Goal: Task Accomplishment & Management: Manage account settings

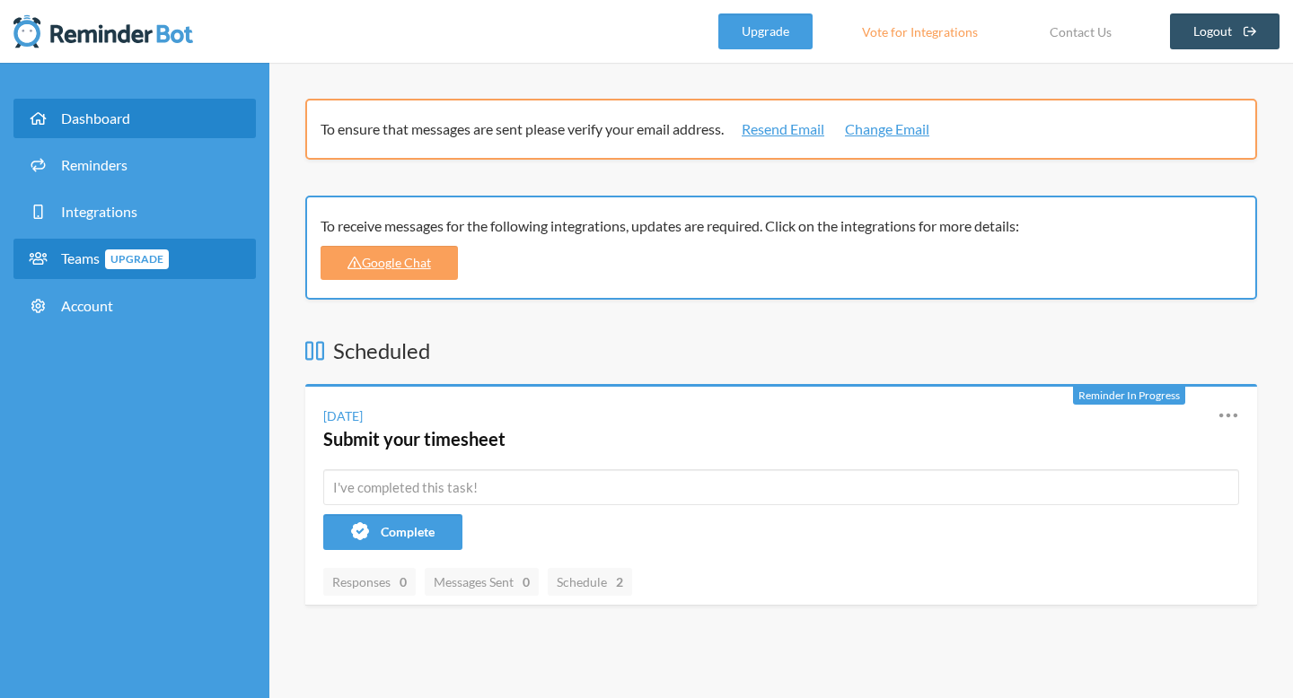
click at [116, 251] on span "Upgrade" at bounding box center [137, 260] width 64 height 20
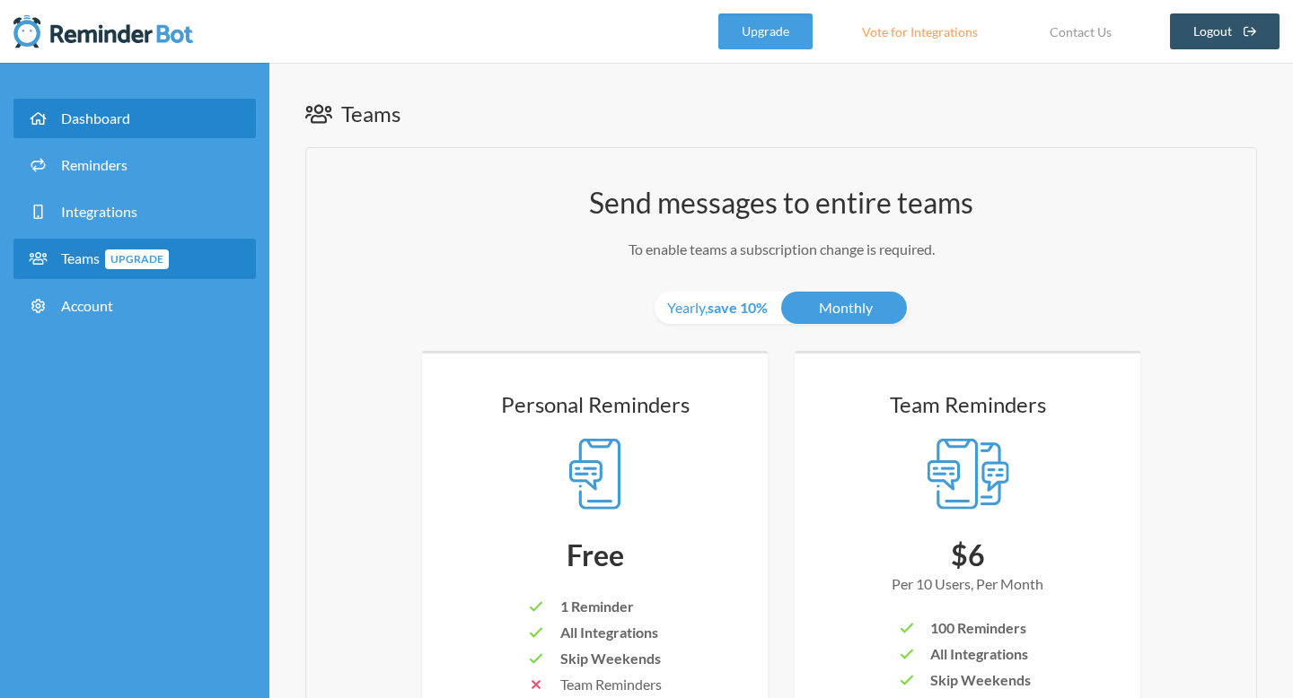
click at [111, 119] on span "Dashboard" at bounding box center [95, 118] width 69 height 17
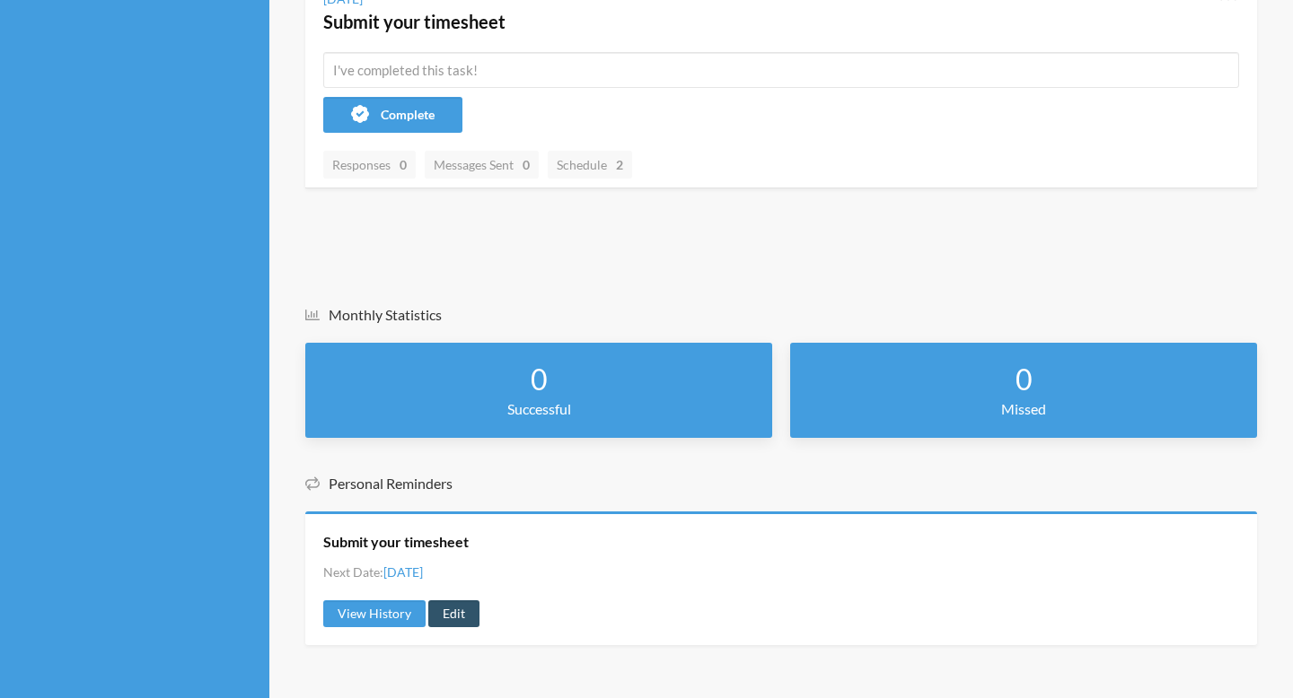
scroll to position [418, 0]
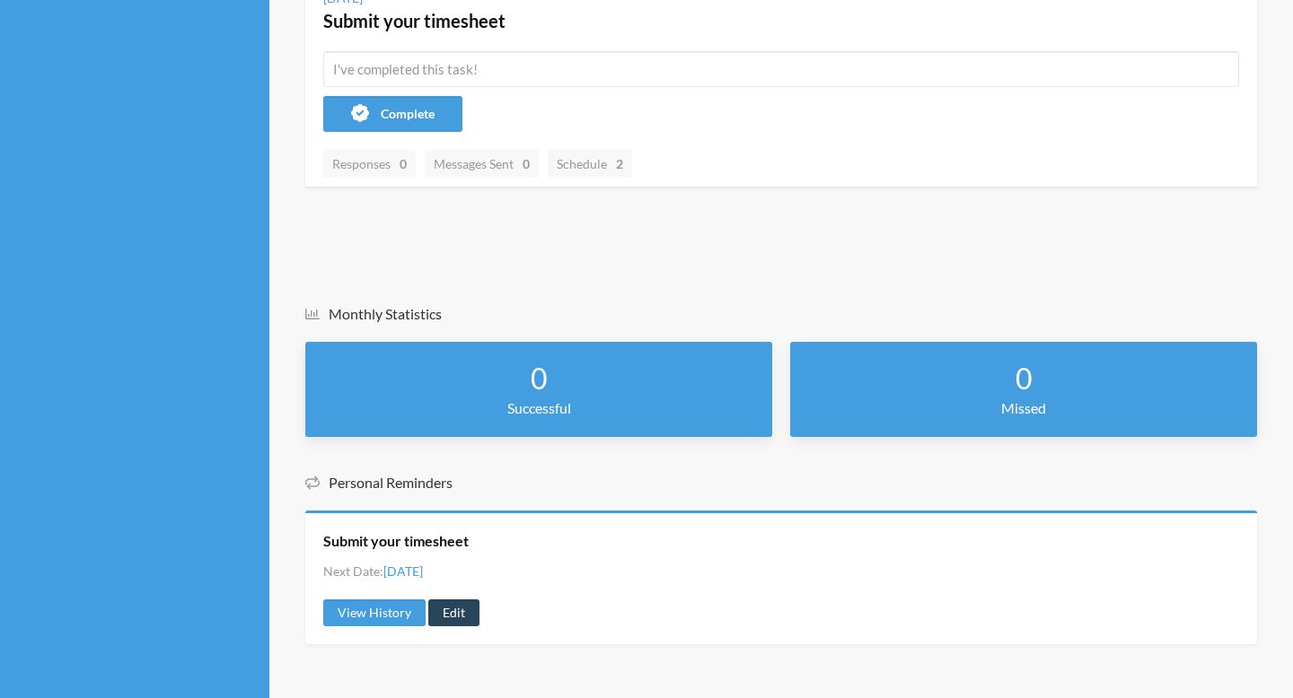
click at [448, 615] on link "Edit" at bounding box center [453, 613] width 51 height 27
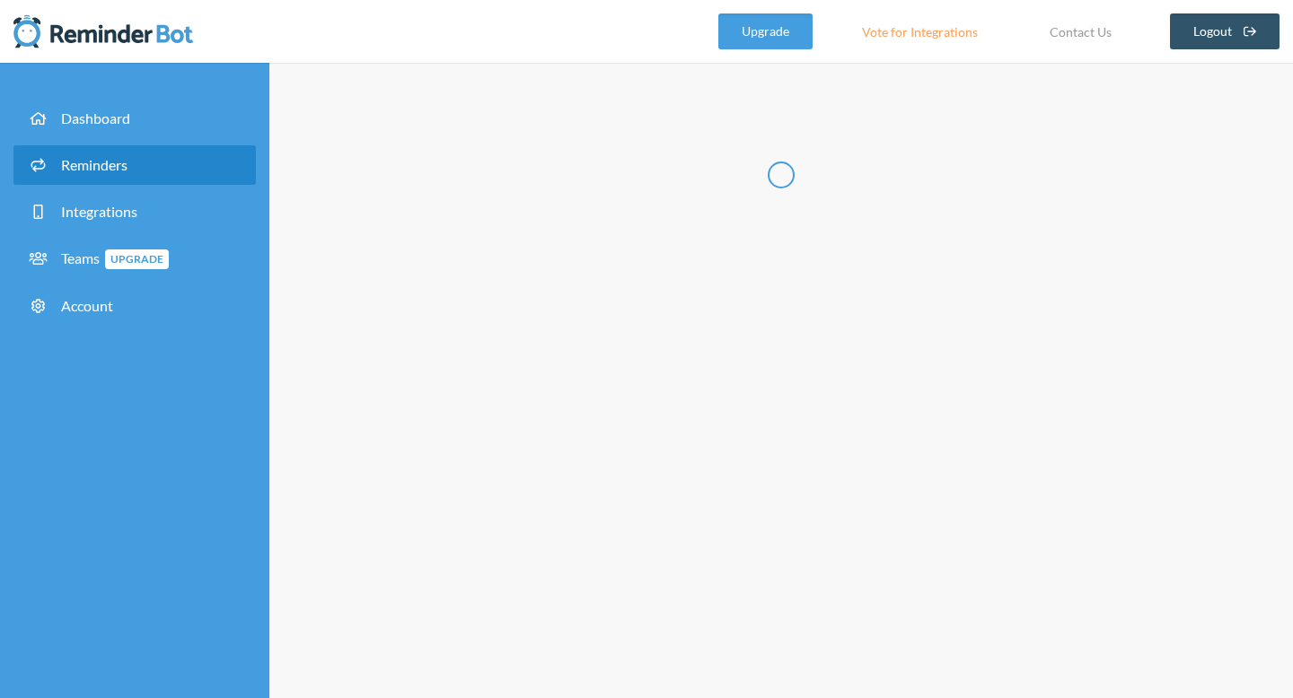
radio input "false"
radio input "true"
radio input "false"
radio input "true"
type input "Submit your timesheet"
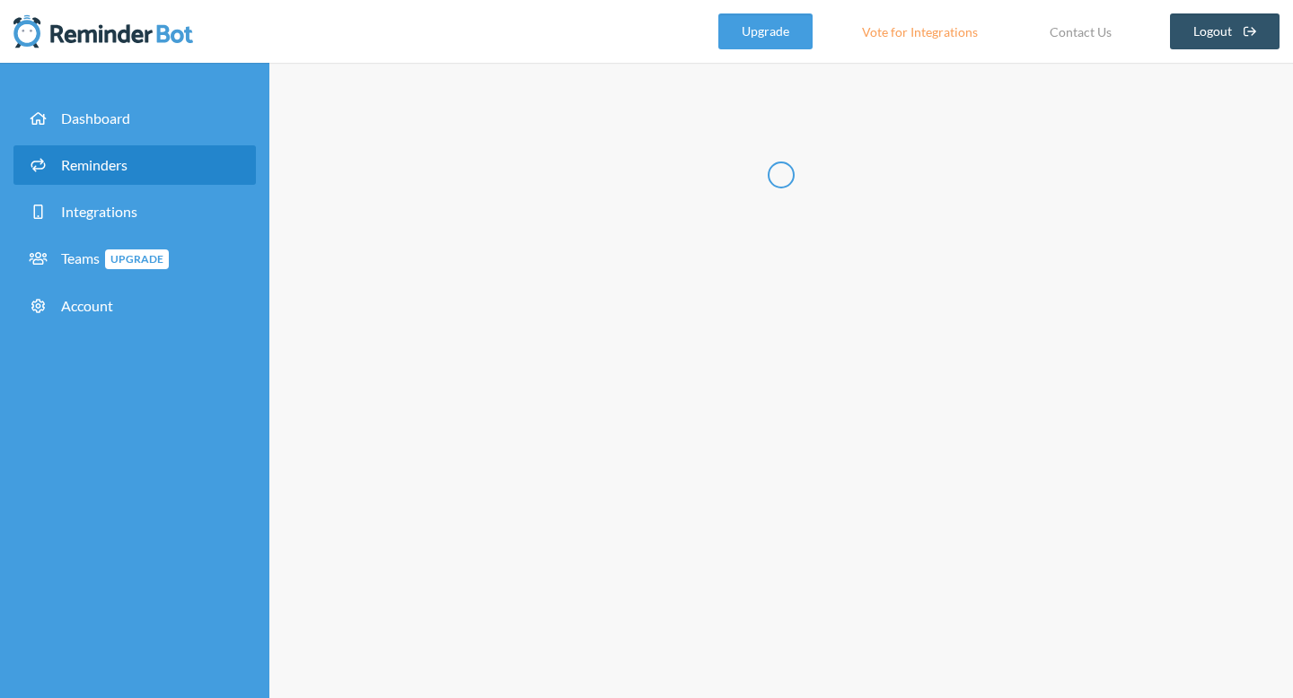
checkbox input "true"
checkbox input "false"
select select "12:00:00"
select select "16:30:00"
select select "15:00:00"
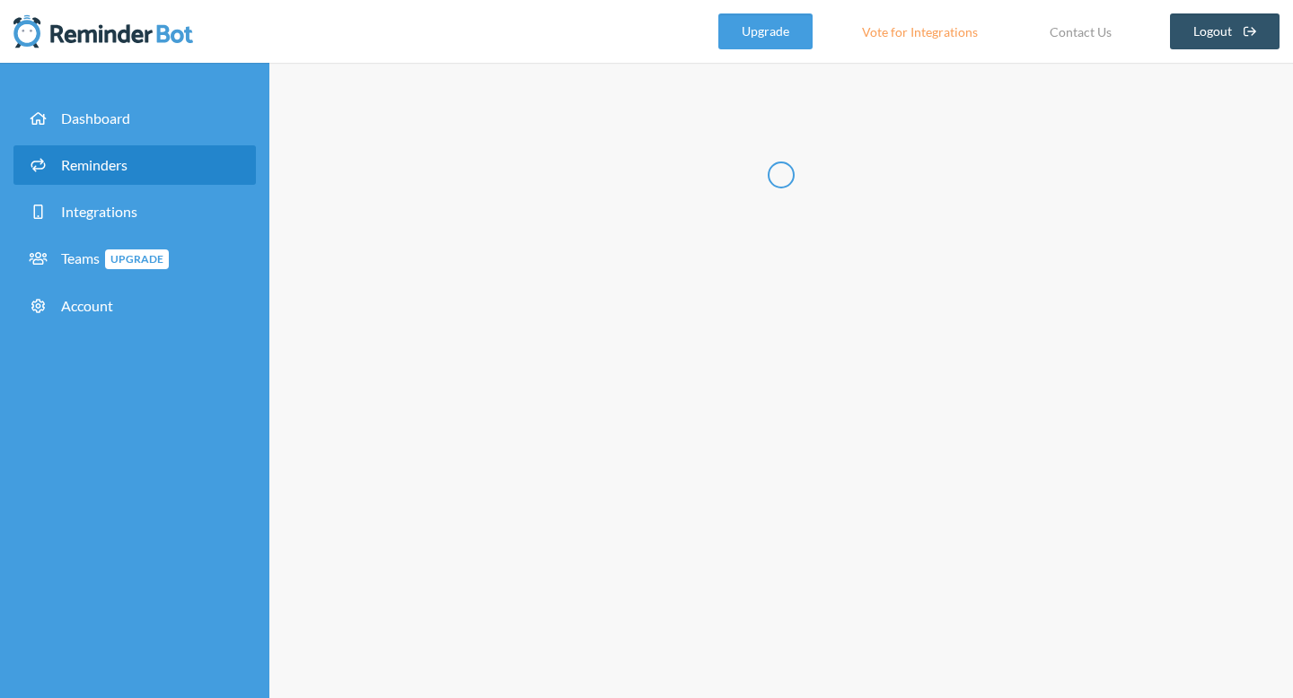
select select "17:30:00"
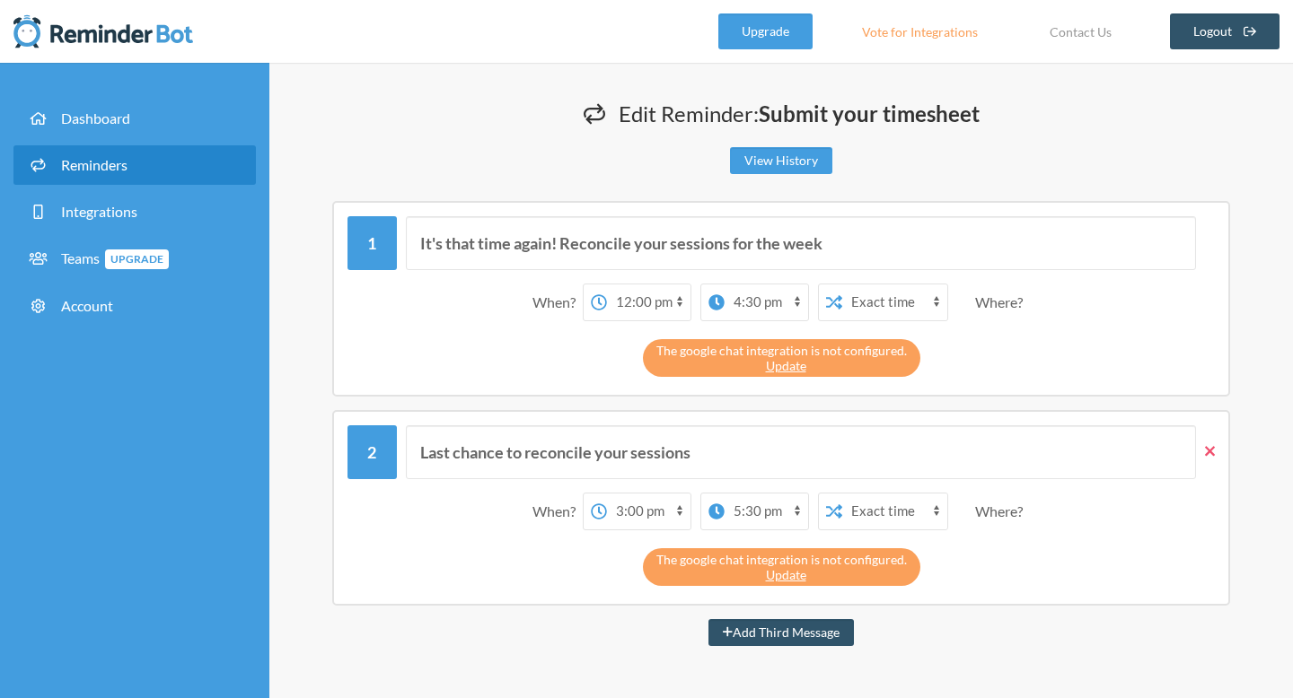
click at [1211, 451] on icon at bounding box center [1210, 451] width 10 height 10
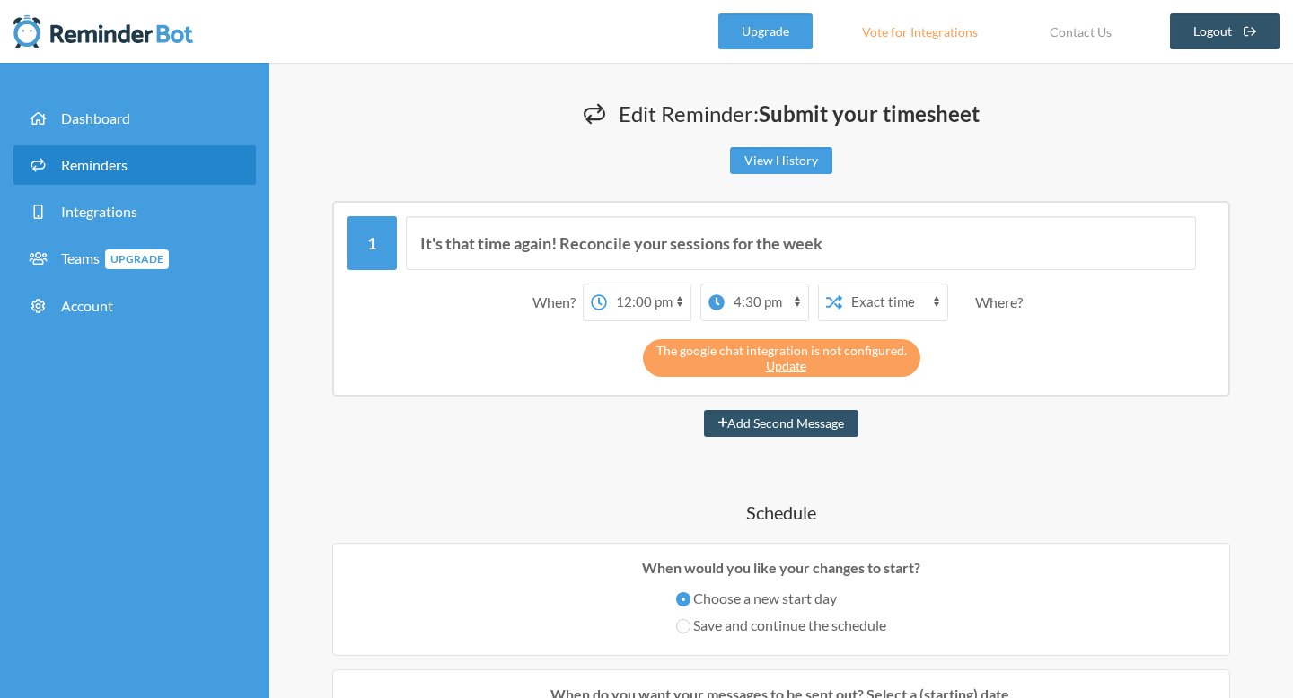
click at [1212, 228] on div at bounding box center [1205, 243] width 19 height 54
click at [1212, 207] on div "It's that time again! Reconcile your sessions for the week When? 12:00 am 12:15…" at bounding box center [781, 299] width 898 height 196
click at [1183, 331] on div "The google chat integration is not configured. Update" at bounding box center [780, 353] width 867 height 47
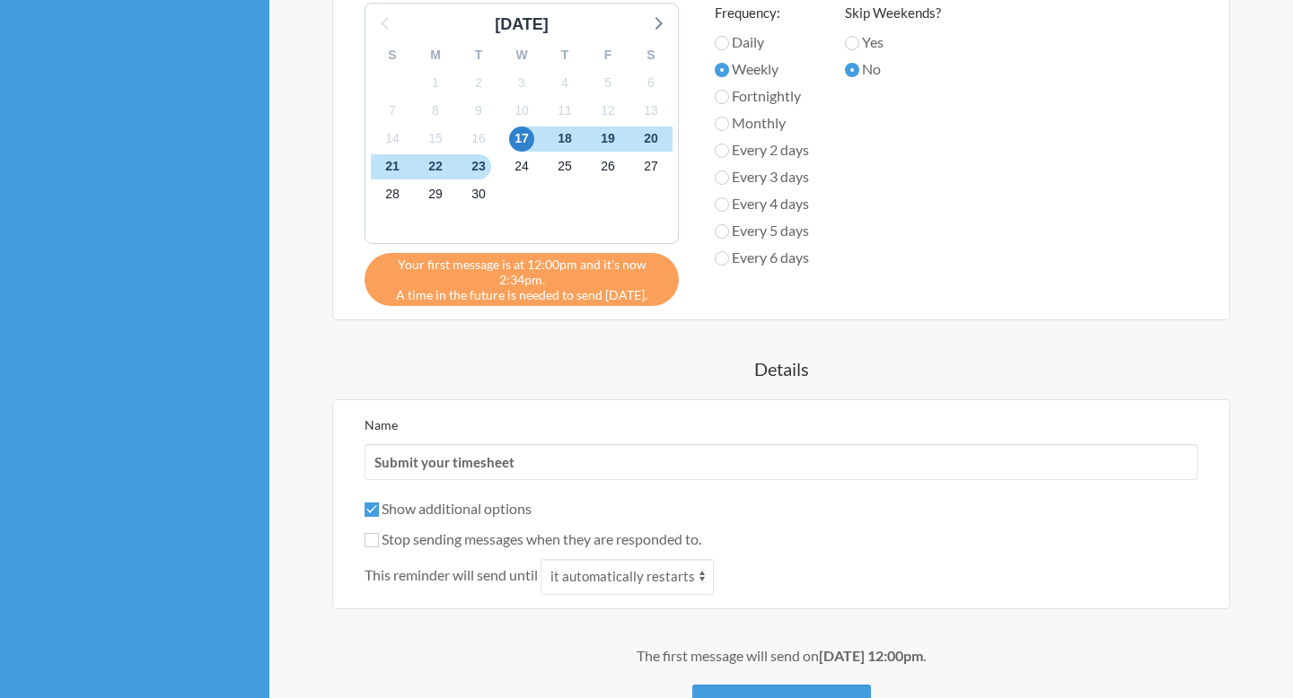
scroll to position [989, 0]
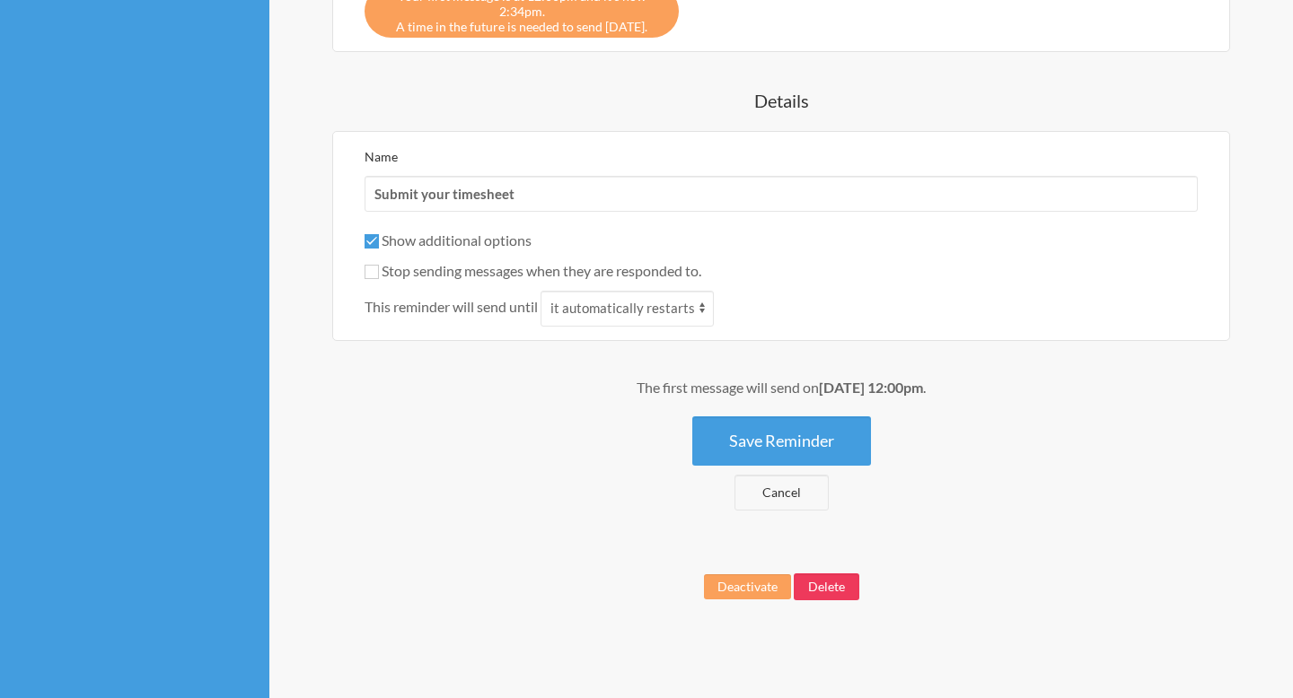
click at [846, 585] on button "Delete" at bounding box center [827, 587] width 66 height 27
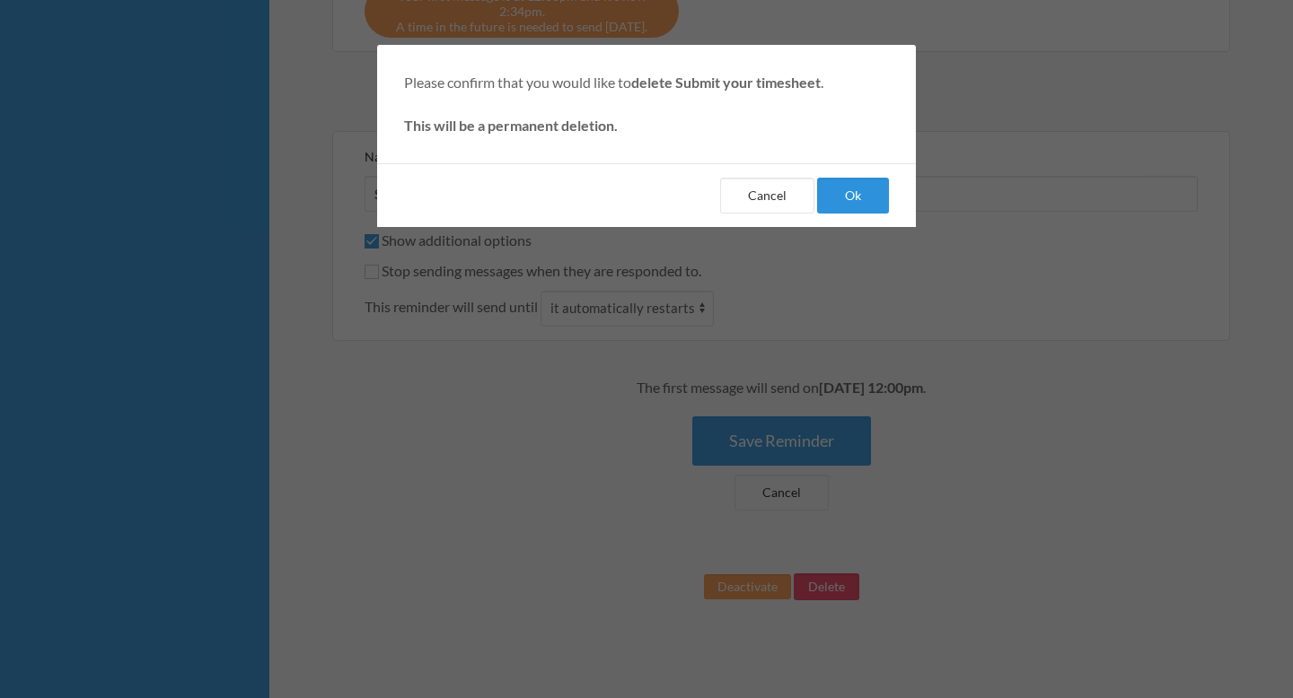
click at [859, 193] on button "Ok" at bounding box center [853, 196] width 72 height 36
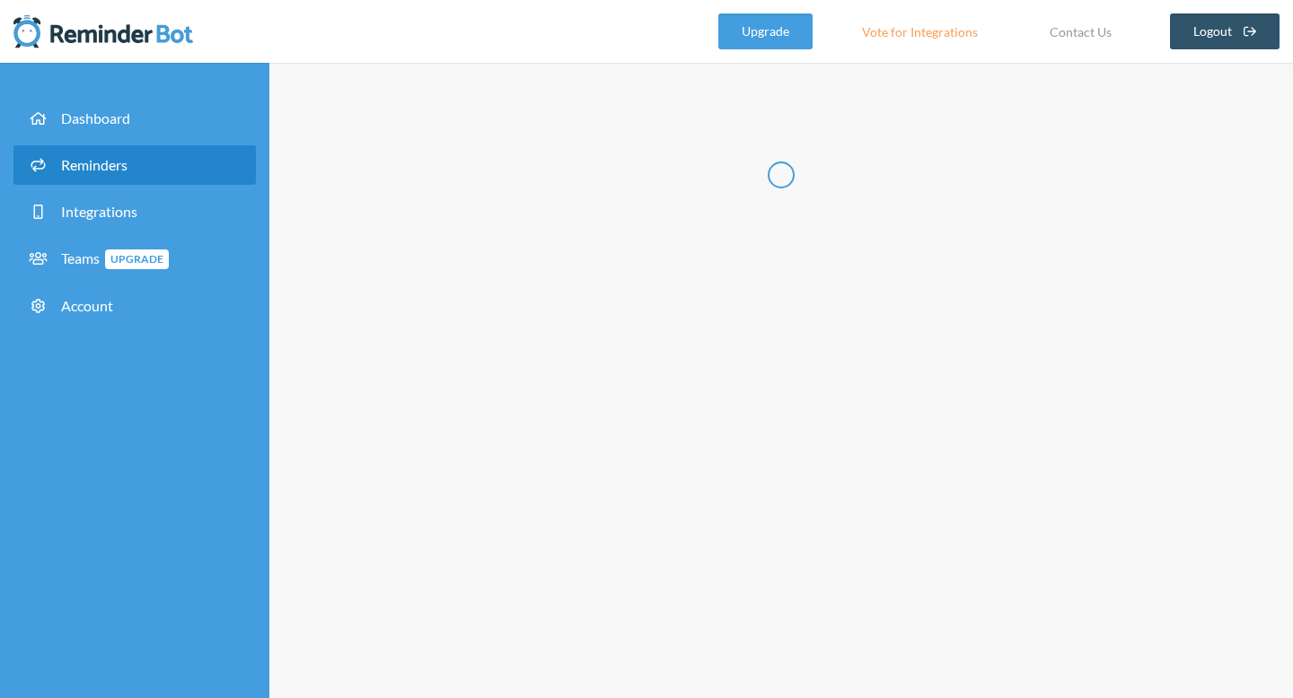
select select "11:30:00"
select select "12:30:00"
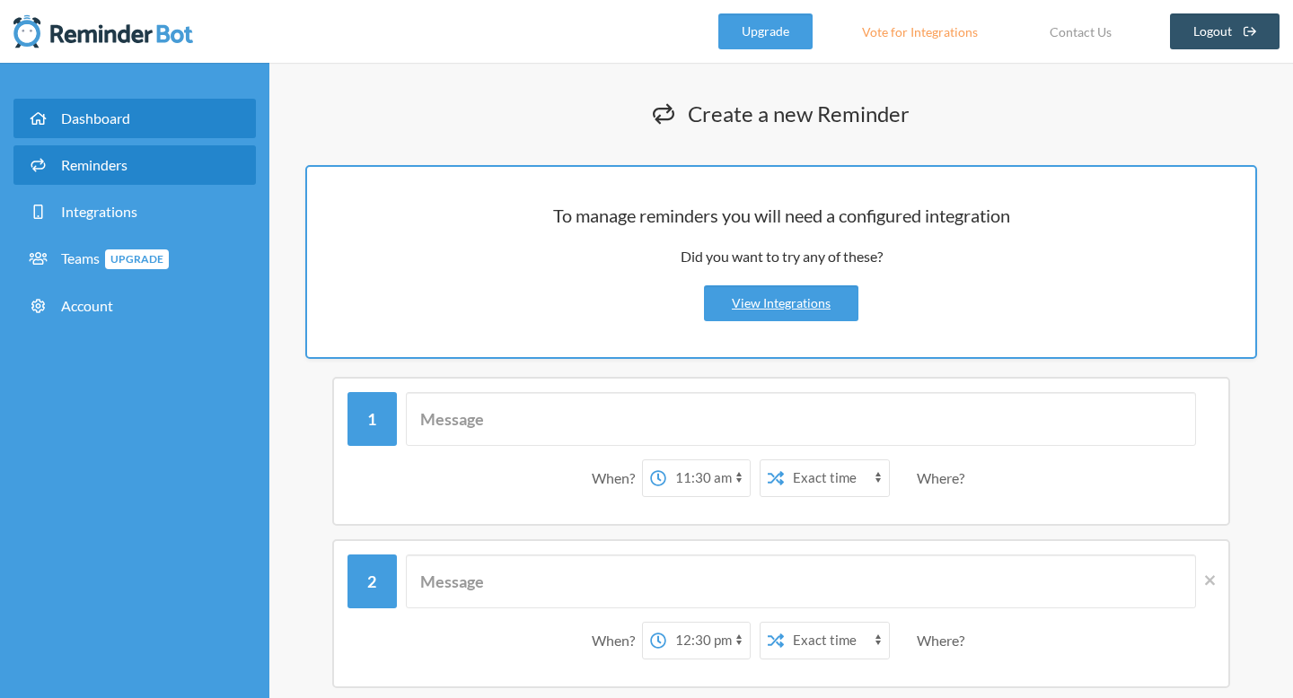
click at [118, 127] on link "Dashboard" at bounding box center [134, 119] width 242 height 40
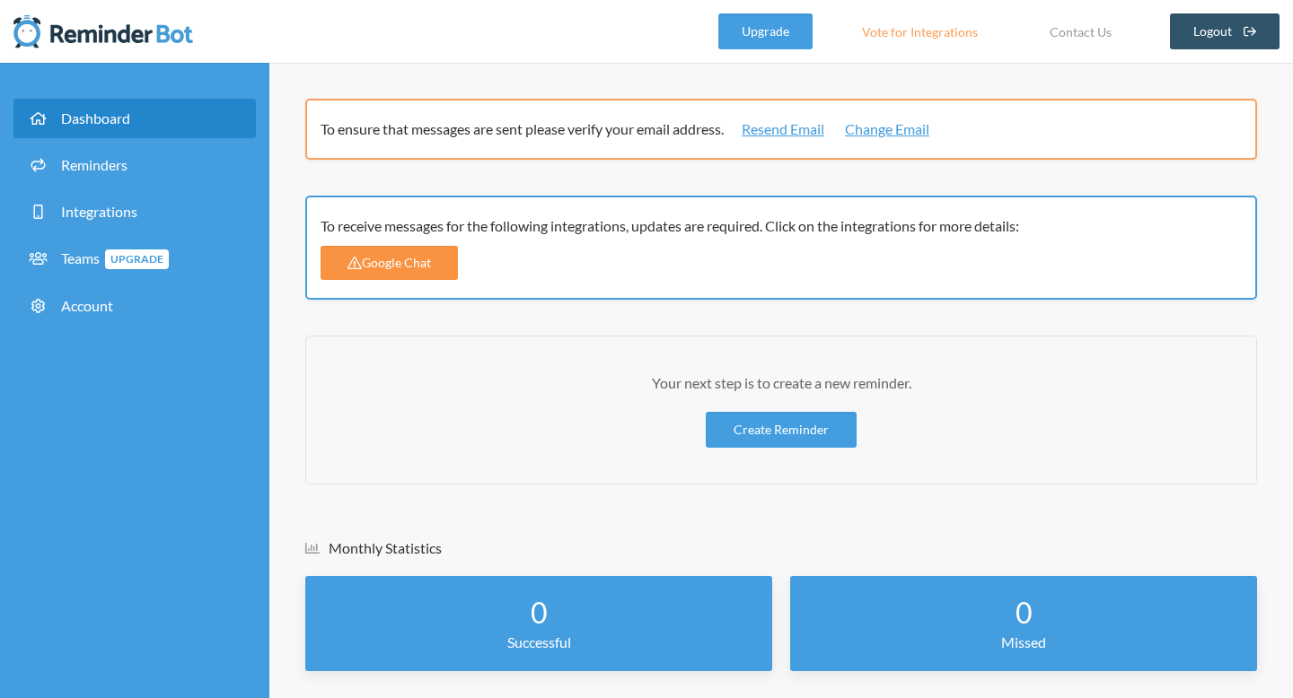
click at [370, 260] on link "Google Chat" at bounding box center [388, 263] width 137 height 34
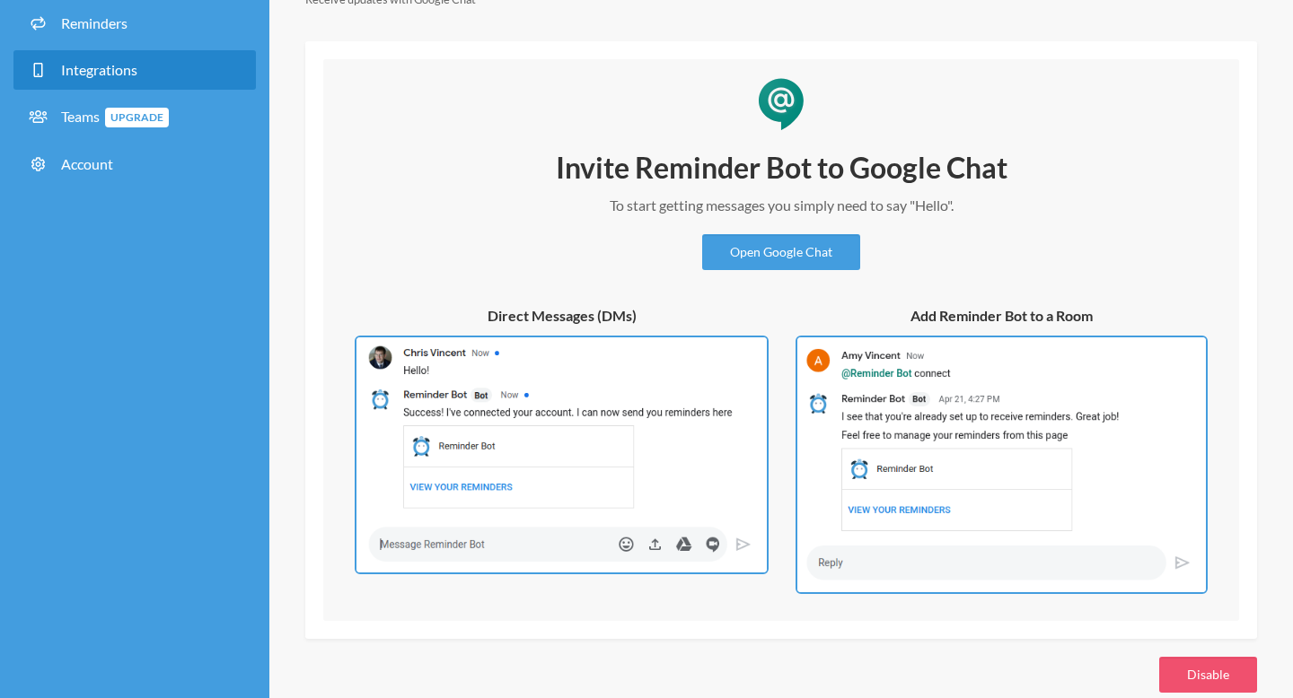
scroll to position [162, 0]
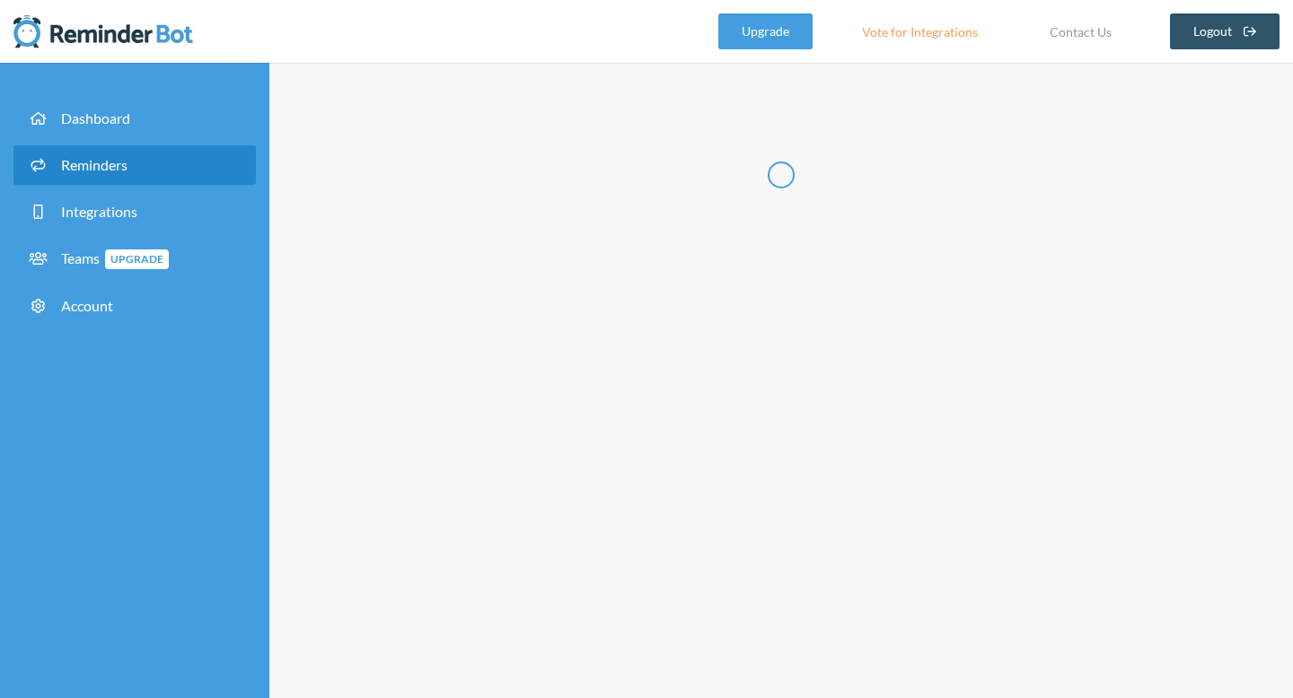
select select "11:30:00"
select select "12:30:00"
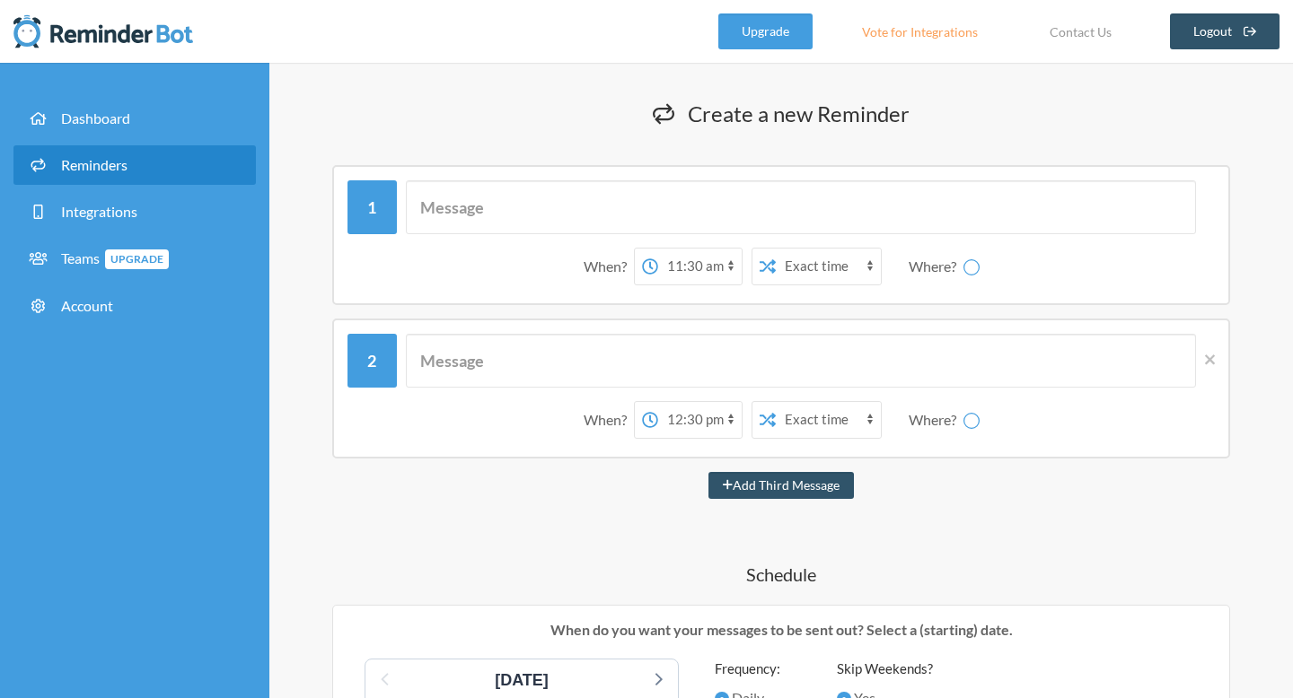
select select "spaces/AAQAto3GsAE"
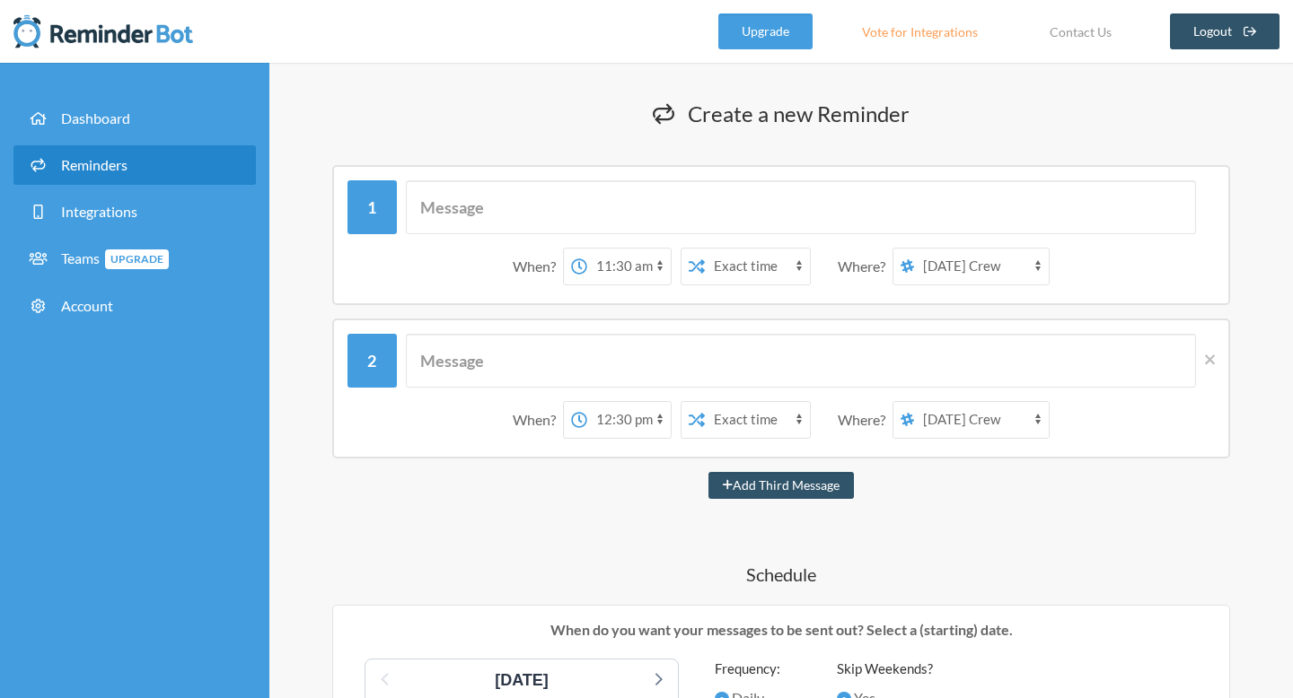
click at [663, 259] on select "12:00 am 12:15 am 12:30 am 12:45 am 1:00 am 1:15 am 1:30 am 1:45 am 2:00 am 2:1…" at bounding box center [628, 267] width 83 height 36
select select "12:00:00"
click at [591, 249] on select "12:00 am 12:15 am 12:30 am 12:45 am 1:00 am 1:15 am 1:30 am 1:45 am 2:00 am 2:1…" at bounding box center [628, 267] width 83 height 36
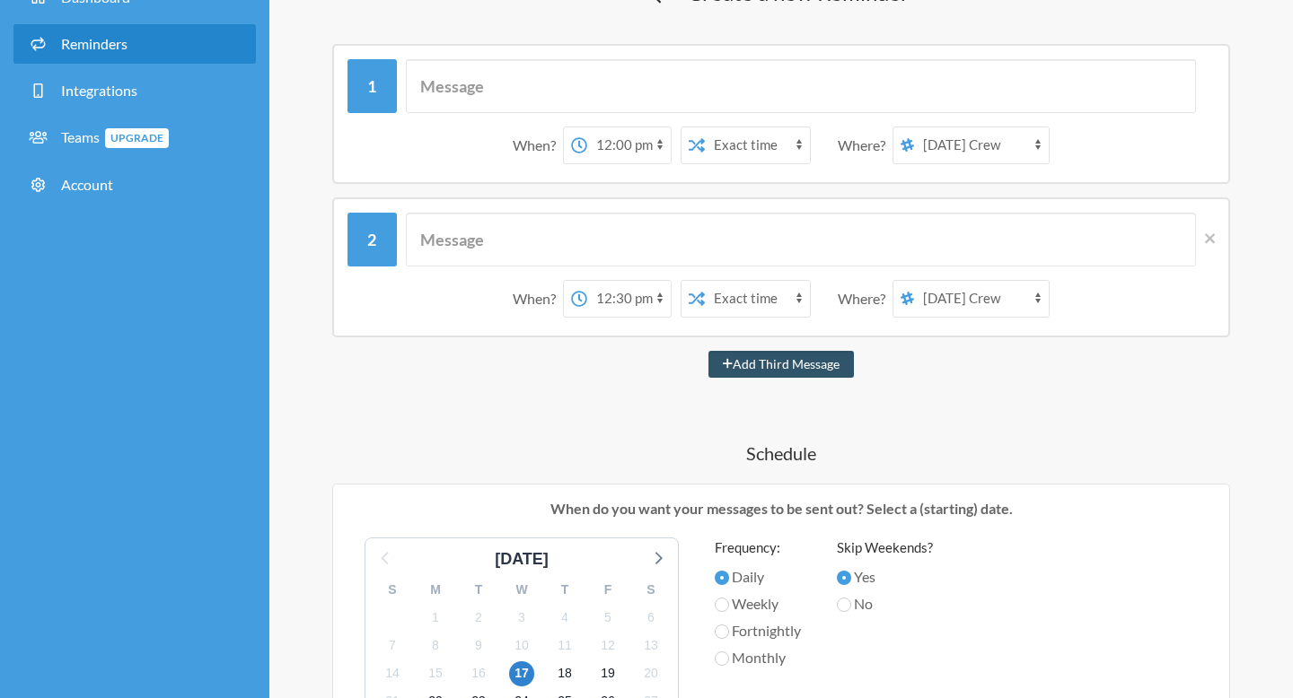
scroll to position [122, 0]
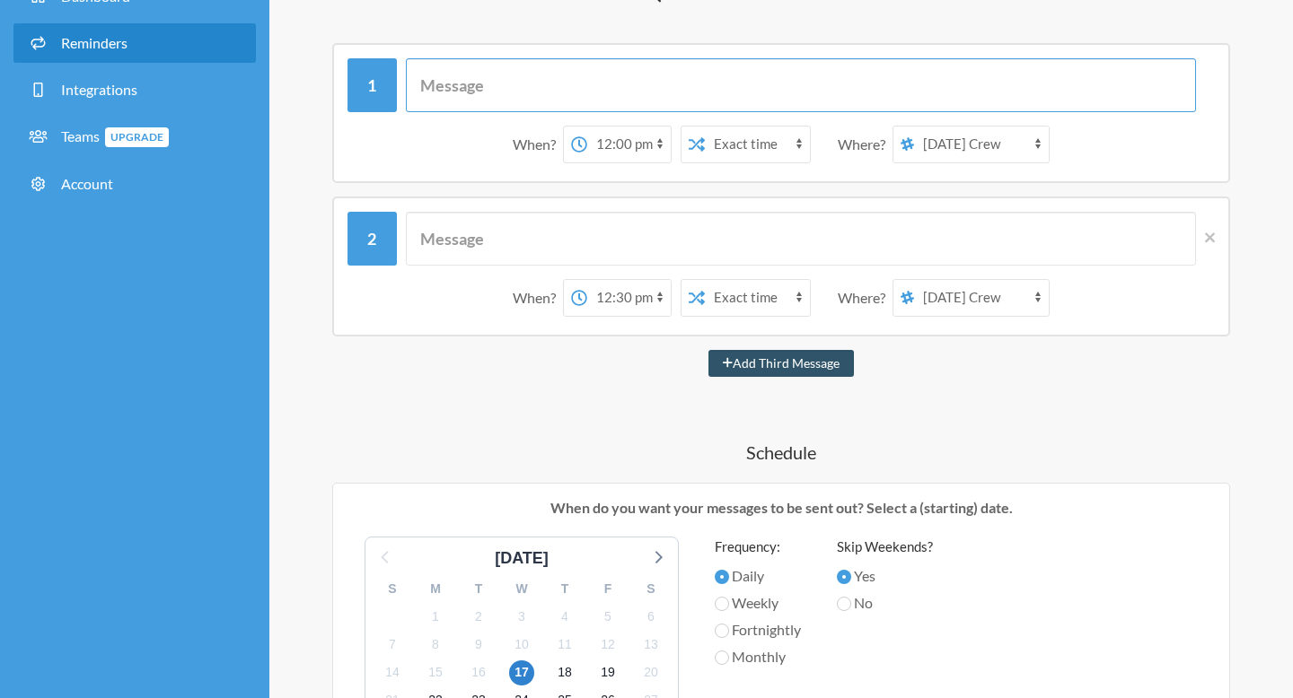
click at [522, 80] on input "text" at bounding box center [801, 85] width 791 height 54
type input "Remember to reconcile your sessions in TeachWorks!"
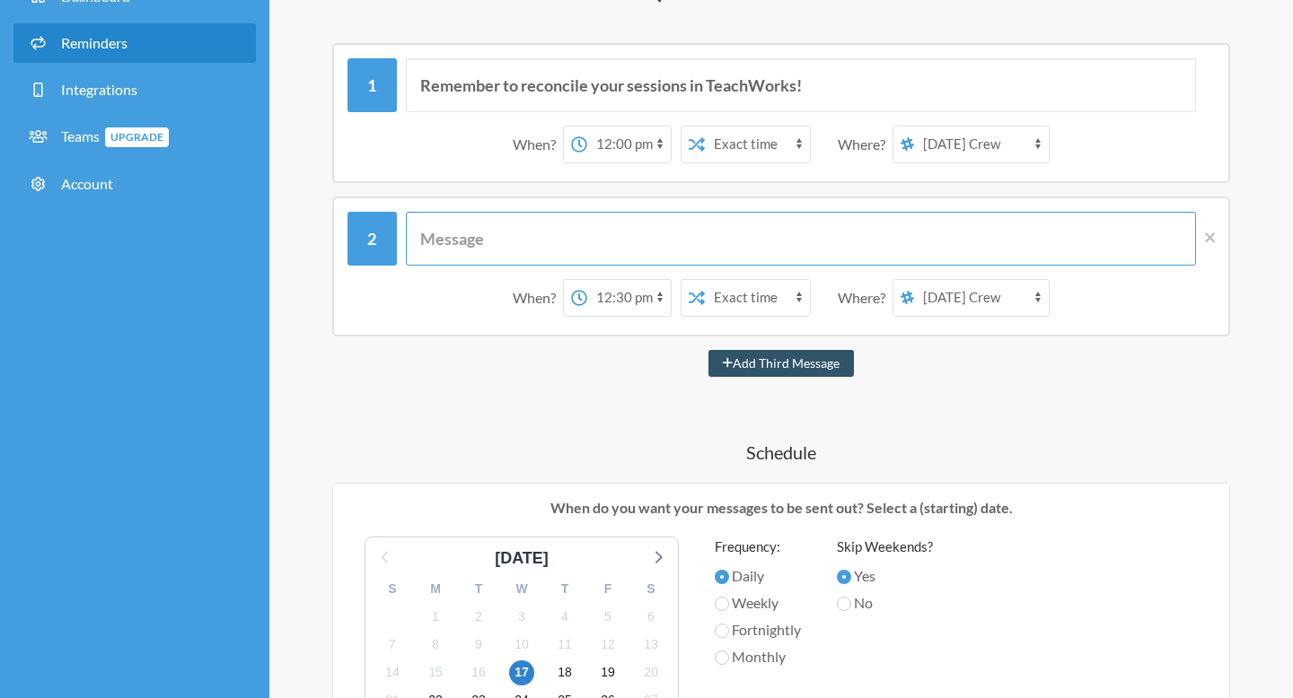
click at [528, 233] on input "text" at bounding box center [801, 239] width 791 height 54
type input "Last chance to reconcile your sessions in [GEOGRAPHIC_DATA]!"
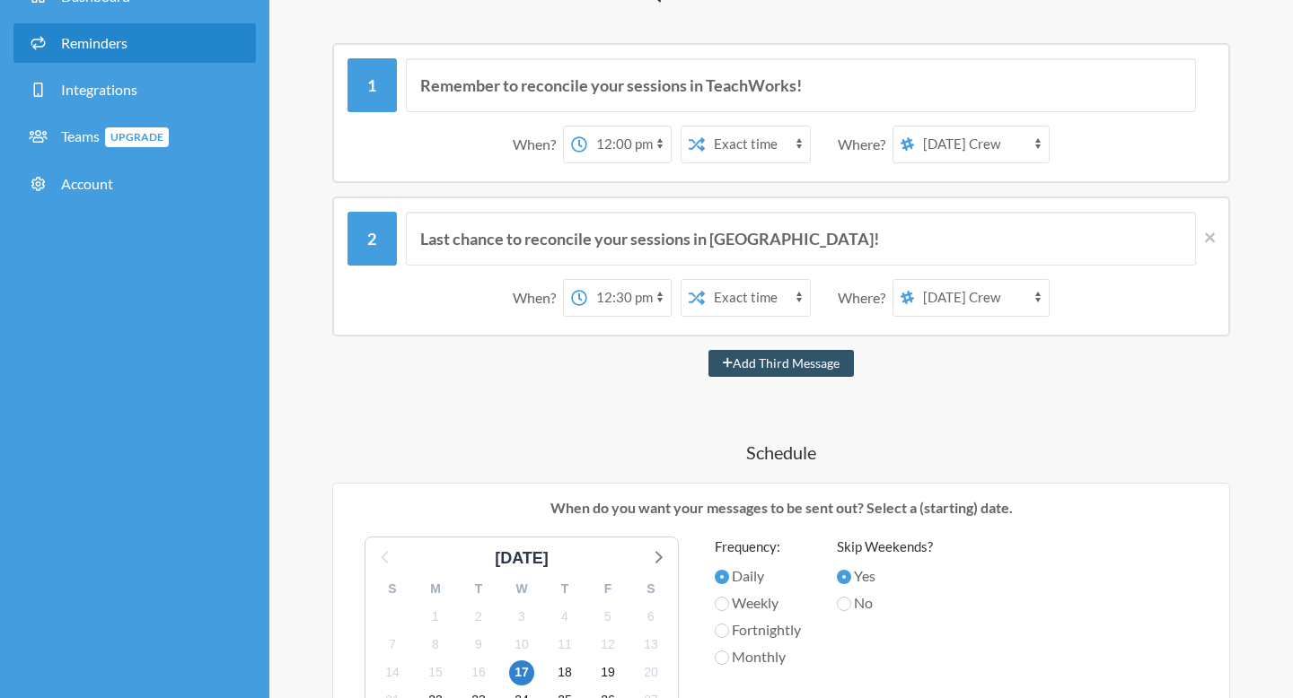
click at [657, 291] on select "12:00 am 12:15 am 12:30 am 12:45 am 1:00 am 1:15 am 1:30 am 1:45 am 2:00 am 2:1…" at bounding box center [628, 298] width 83 height 36
select select "15:00:00"
click at [591, 280] on select "12:00 am 12:15 am 12:30 am 12:45 am 1:00 am 1:15 am 1:30 am 1:45 am 2:00 am 2:1…" at bounding box center [628, 298] width 83 height 36
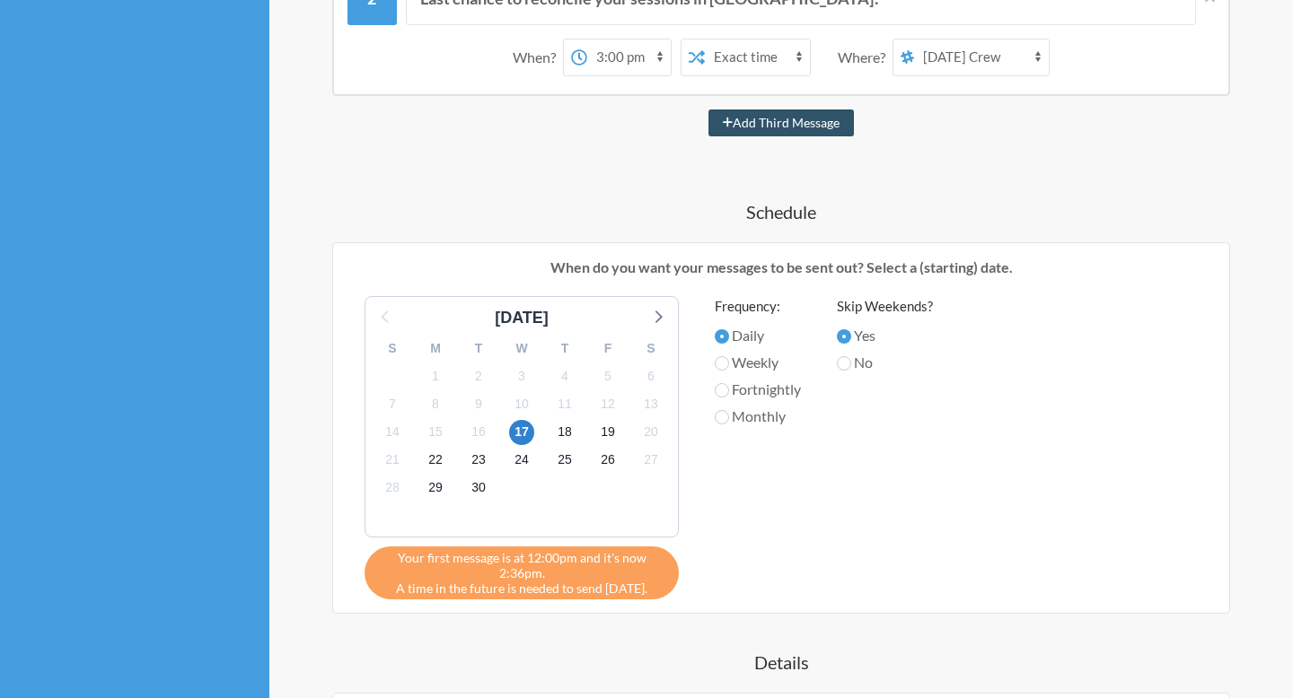
scroll to position [362, 0]
click at [645, 435] on span "20" at bounding box center [650, 433] width 25 height 25
click at [847, 360] on input "No" at bounding box center [844, 364] width 14 height 14
radio input "true"
click at [647, 428] on span "20" at bounding box center [650, 433] width 25 height 25
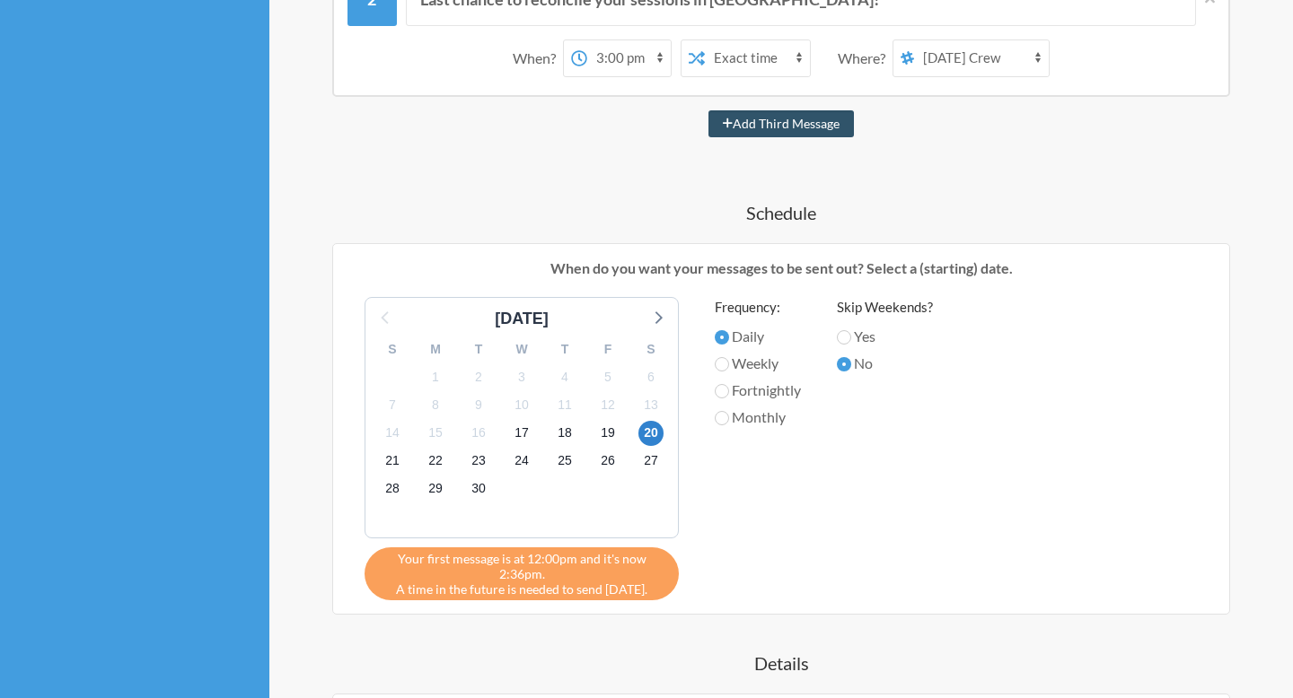
click at [729, 363] on label "Weekly" at bounding box center [758, 364] width 86 height 22
click at [729, 363] on input "Weekly" at bounding box center [722, 364] width 14 height 14
radio input "true"
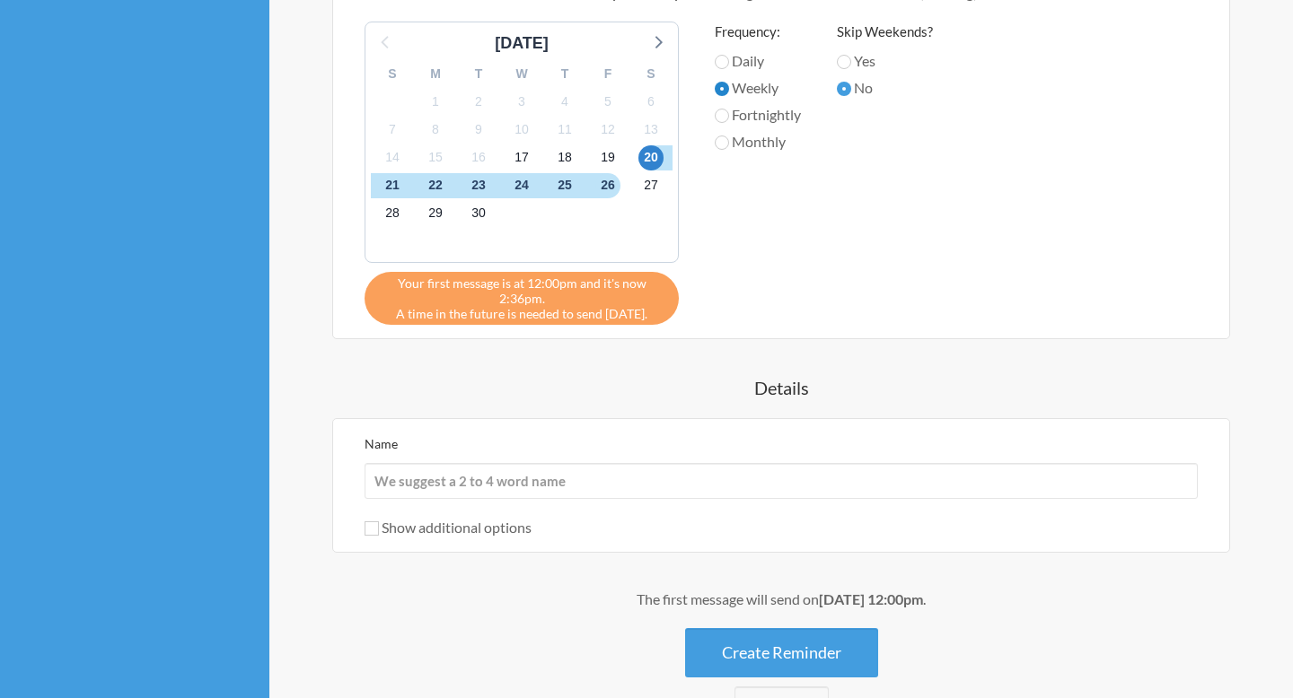
scroll to position [639, 0]
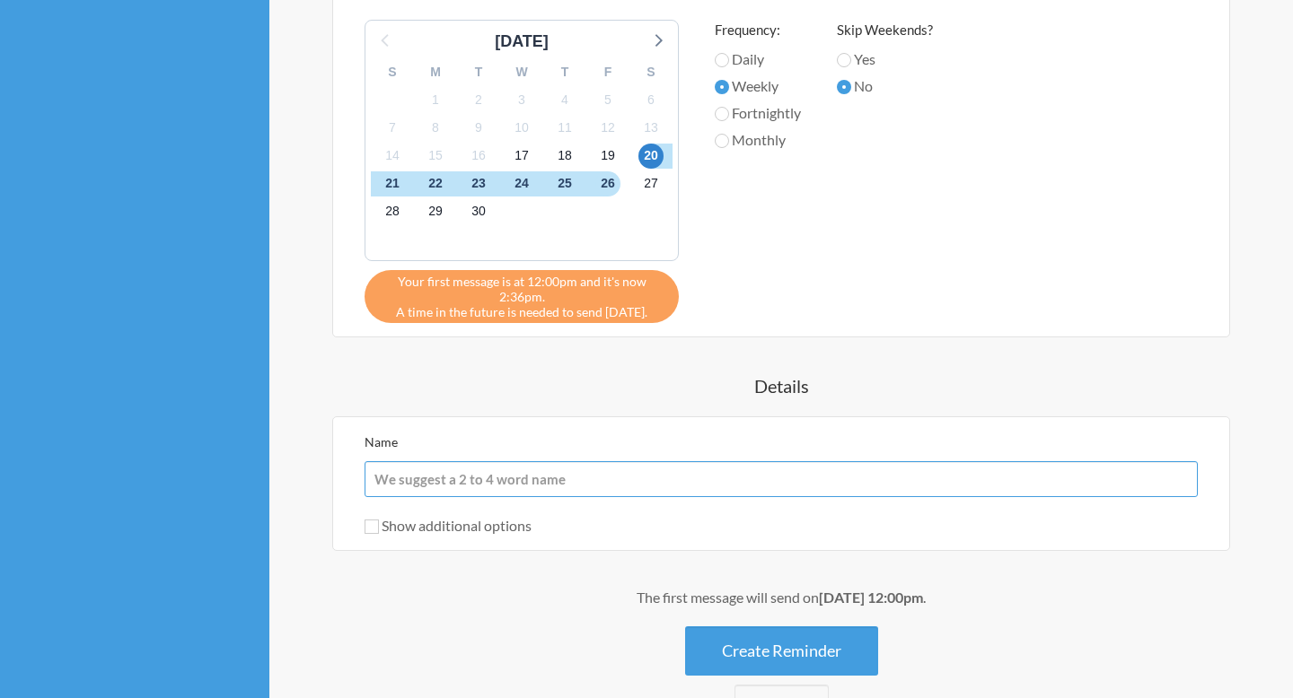
click at [761, 471] on input "Name" at bounding box center [780, 479] width 833 height 36
type input "TW Reminder"
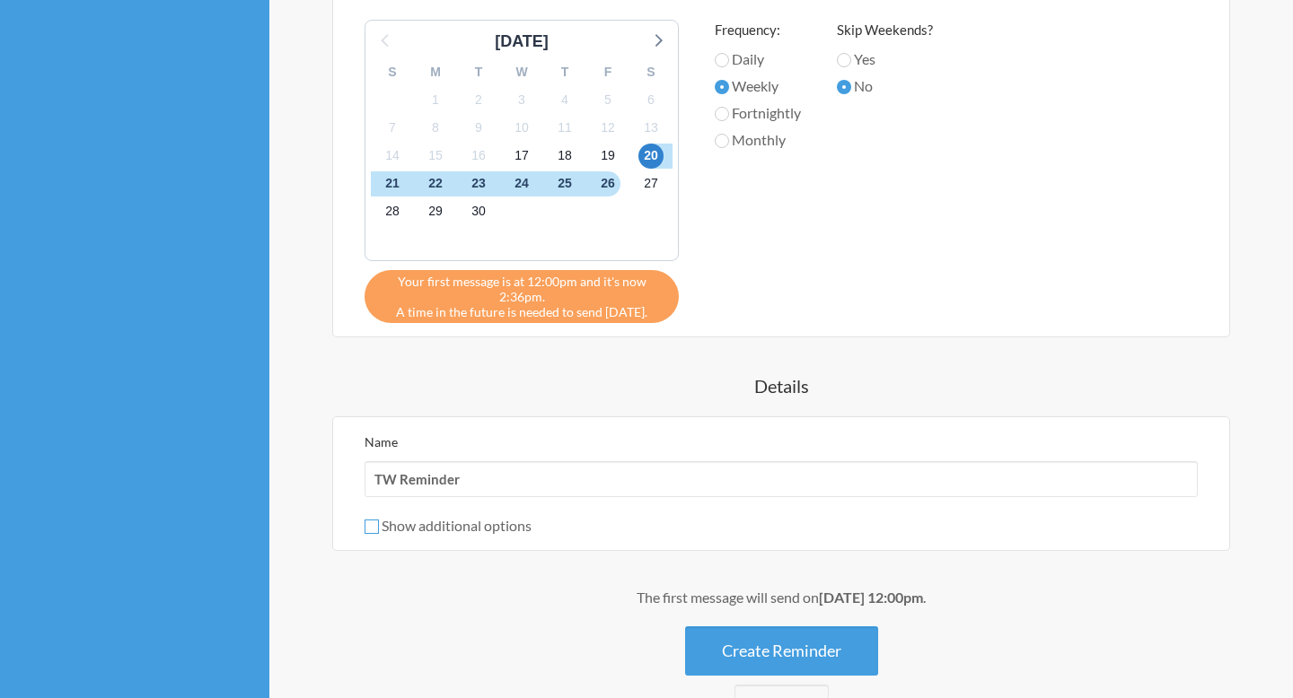
click at [373, 525] on input "Show additional options" at bounding box center [371, 527] width 14 height 14
checkbox input "true"
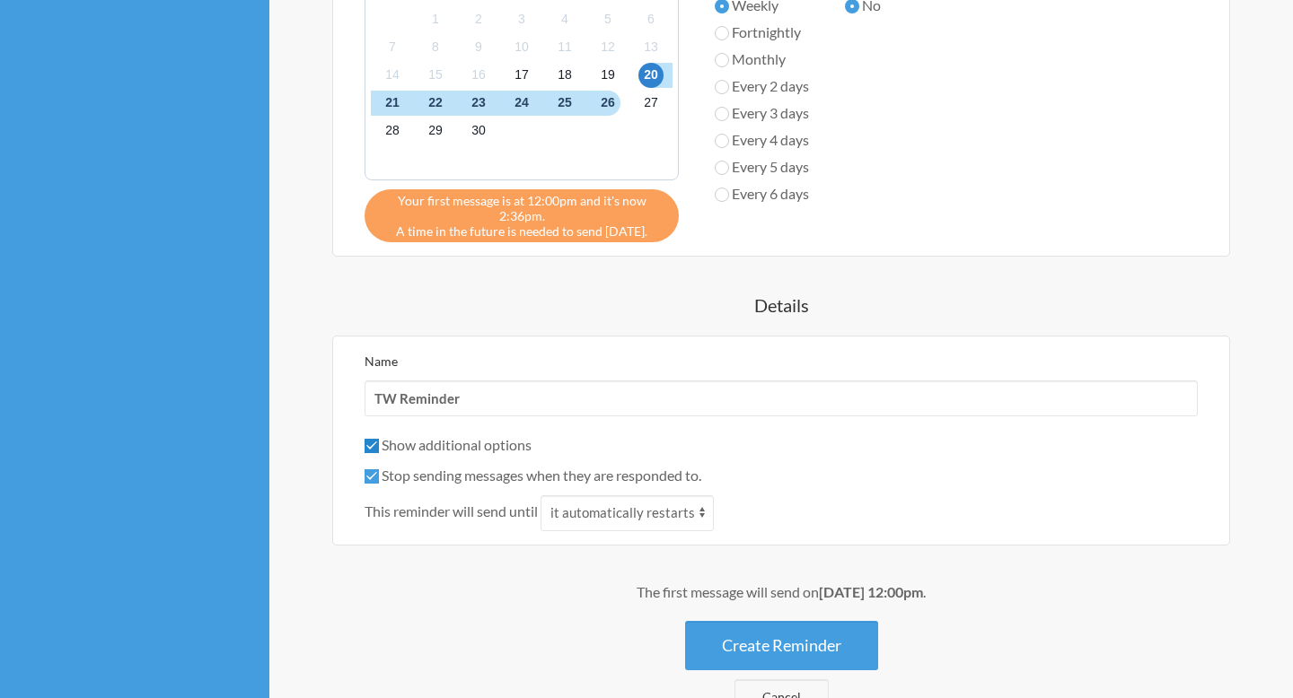
scroll to position [835, 0]
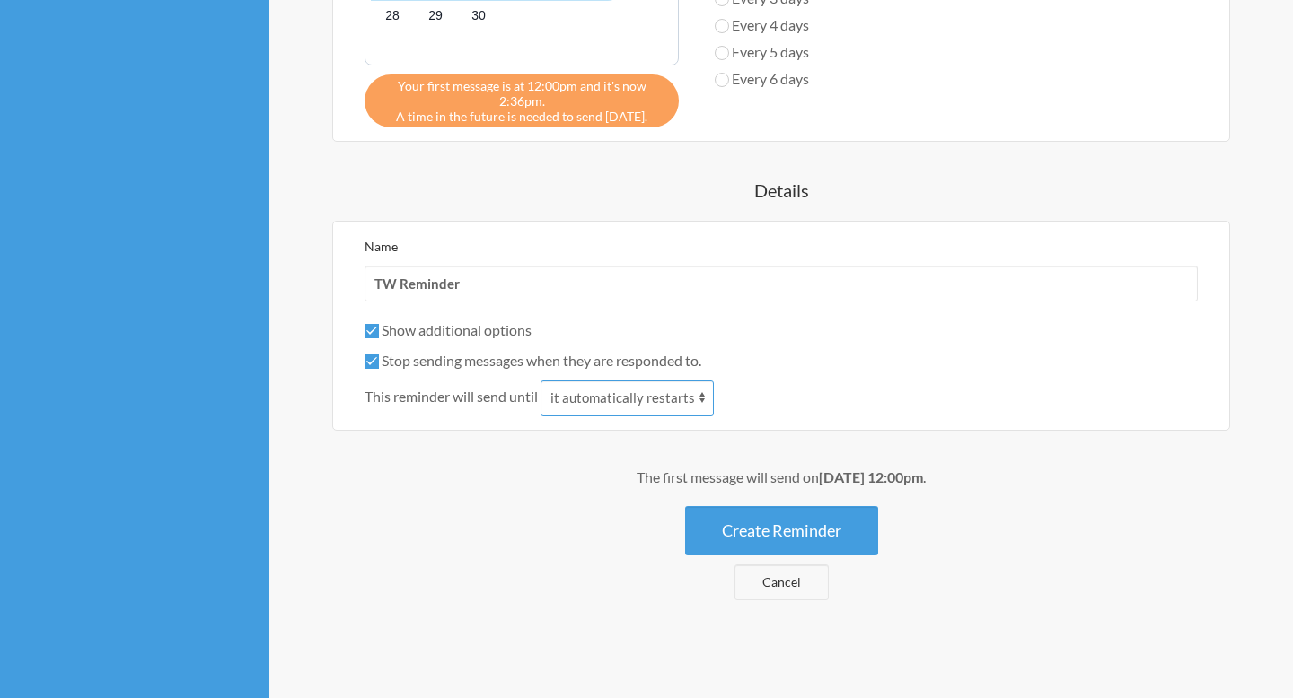
click at [672, 399] on select "it automatically restarts it is replied to" at bounding box center [626, 399] width 173 height 36
click at [793, 520] on button "Create Reminder" at bounding box center [781, 530] width 193 height 49
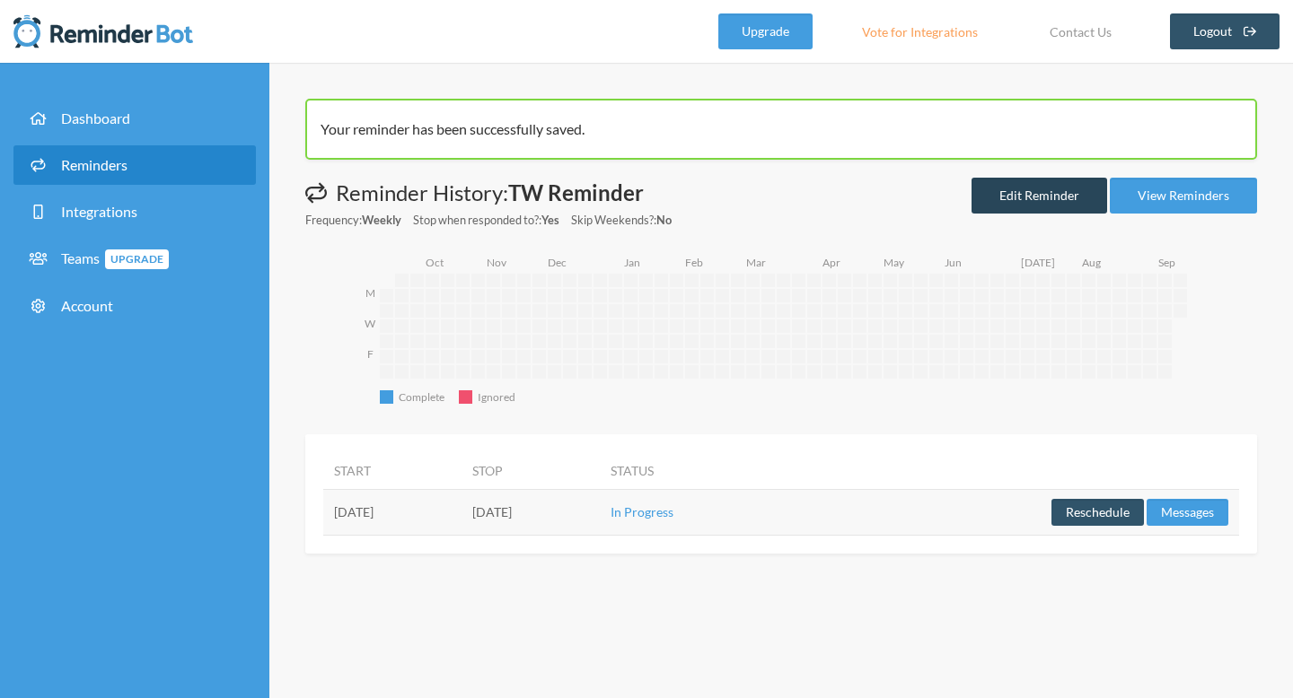
click at [1034, 198] on link "Edit Reminder" at bounding box center [1039, 196] width 136 height 36
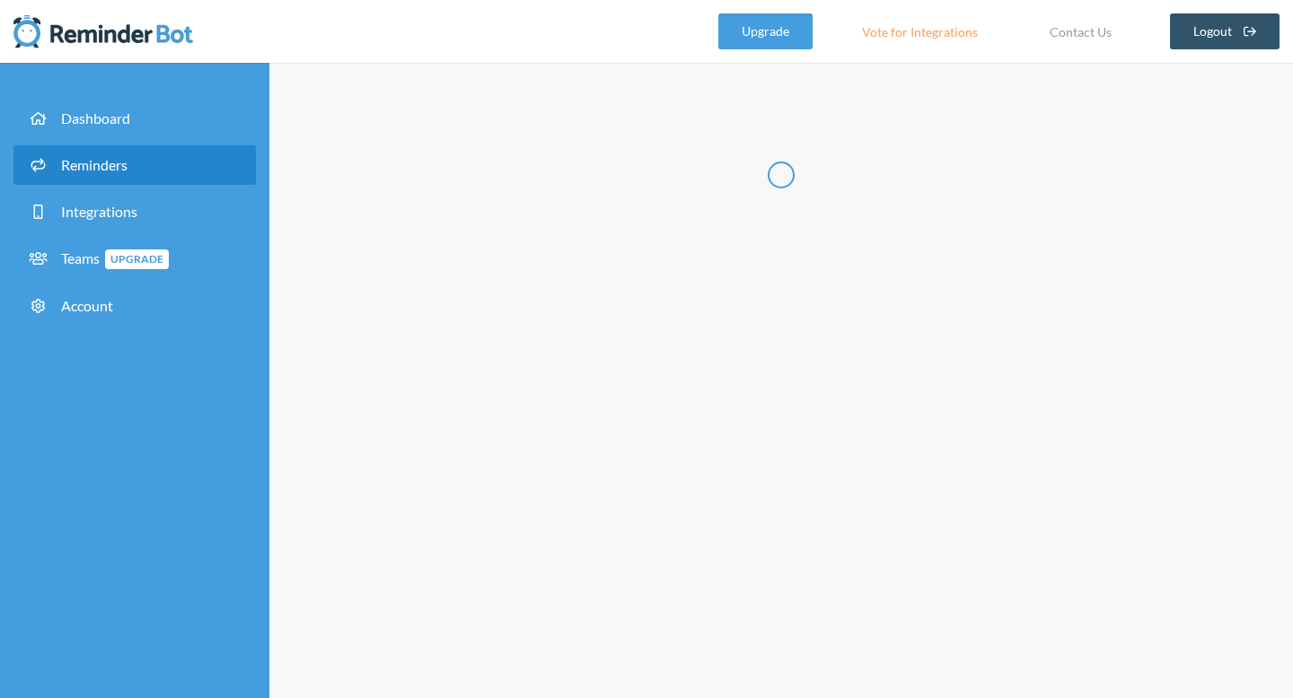
radio input "false"
radio input "true"
radio input "false"
radio input "true"
type input "TW Reminder"
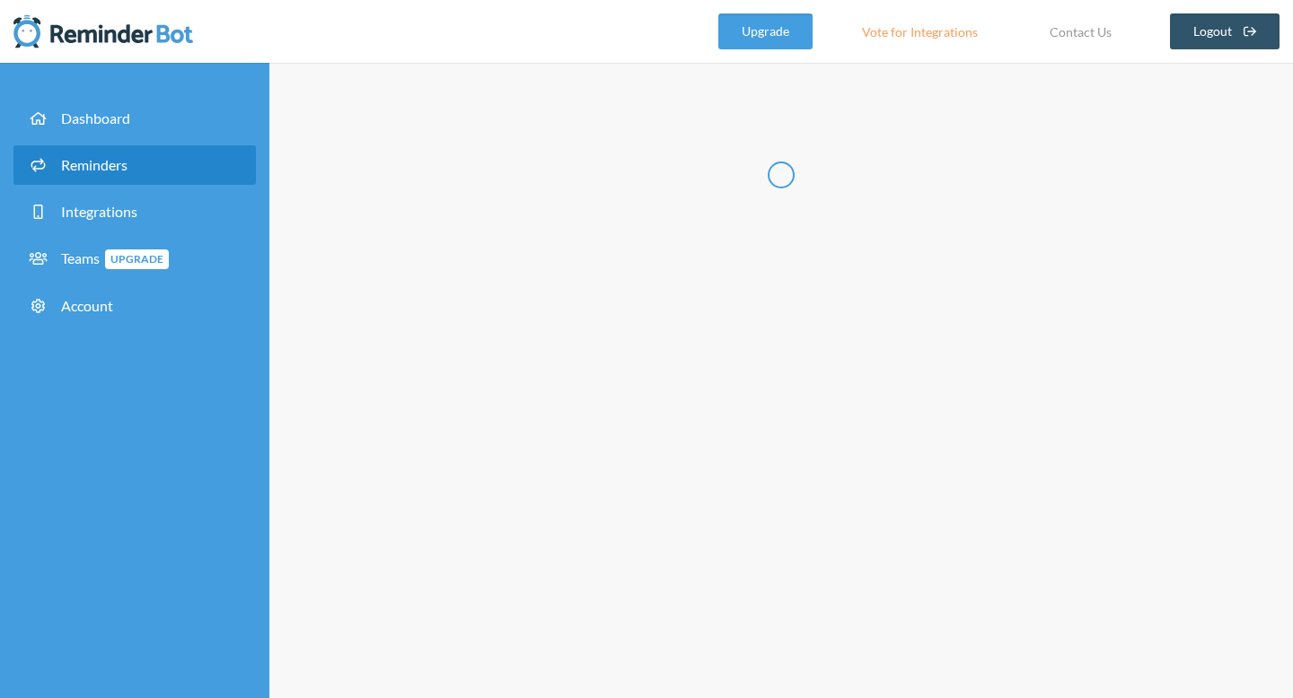
checkbox input "true"
select select "12:00:00"
select select "12:30:00"
select select "15:00:00"
select select "13:30:00"
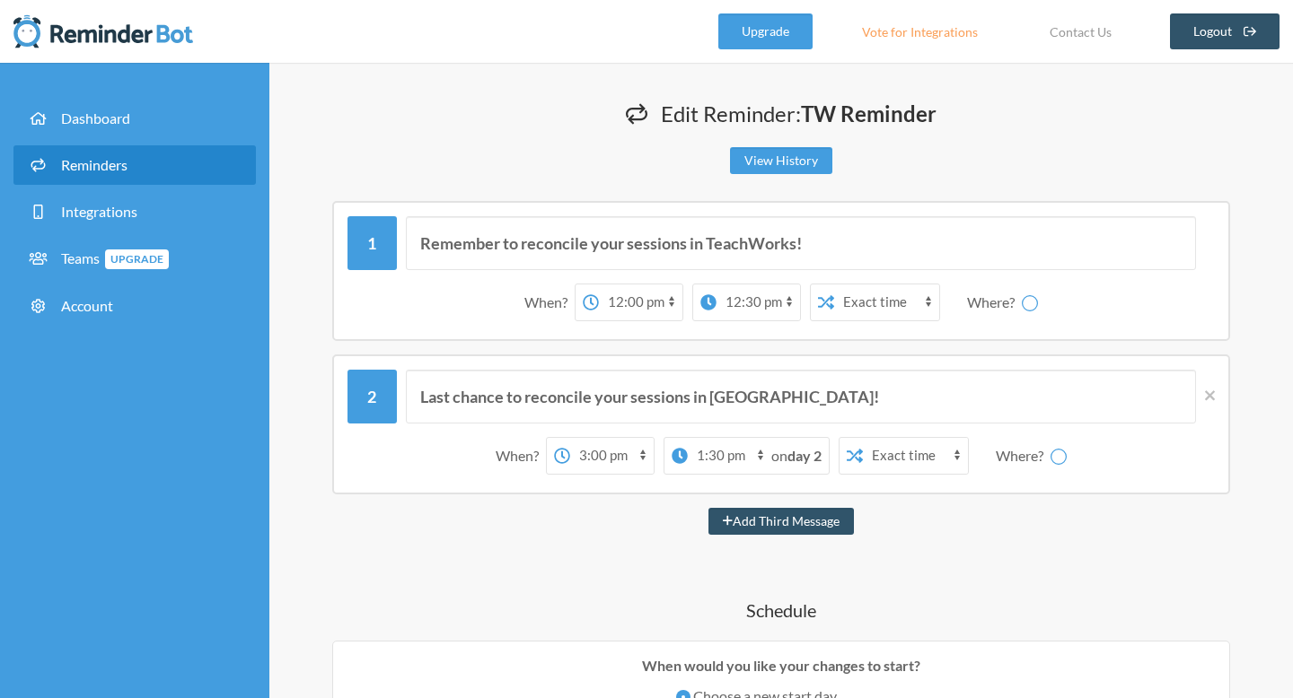
select select "spaces/AAQAto3GsAE"
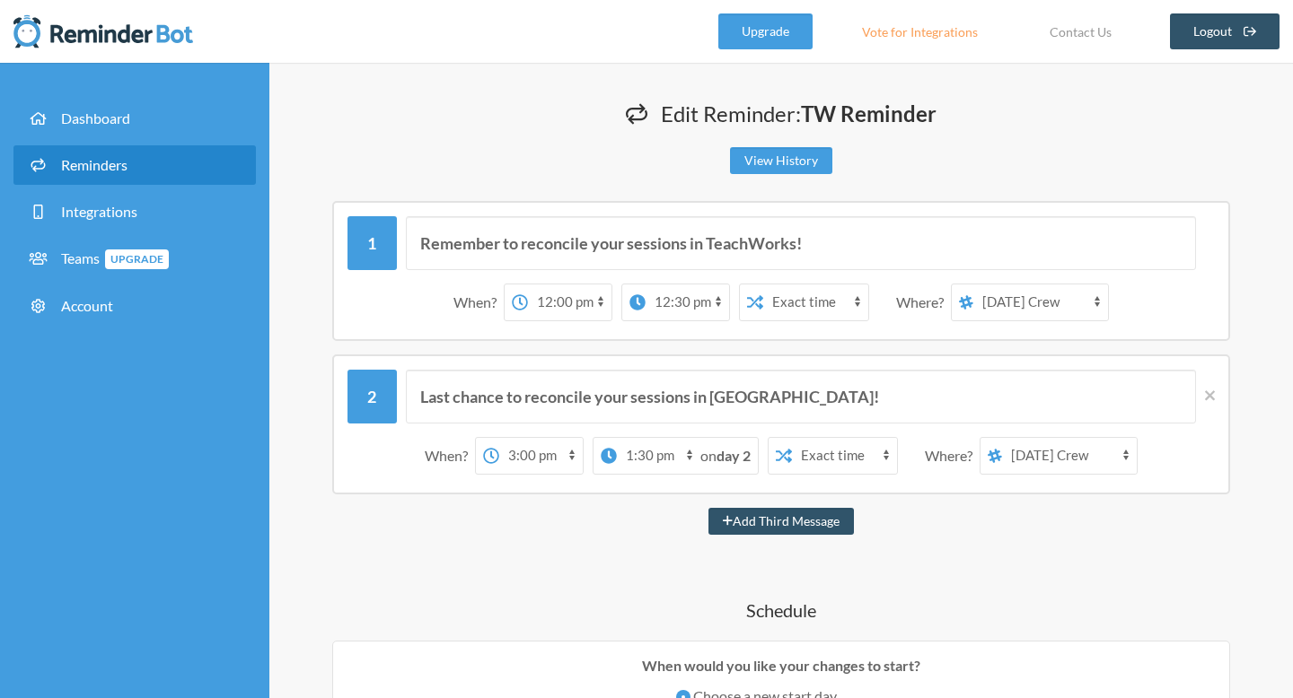
click at [732, 454] on strong "day 2" at bounding box center [733, 455] width 34 height 17
click at [708, 455] on span "on day 2" at bounding box center [725, 455] width 50 height 17
click at [730, 455] on strong "day 2" at bounding box center [733, 455] width 34 height 17
click at [742, 463] on strong "day 2" at bounding box center [733, 455] width 34 height 17
click at [751, 454] on strong "day 2" at bounding box center [733, 455] width 34 height 17
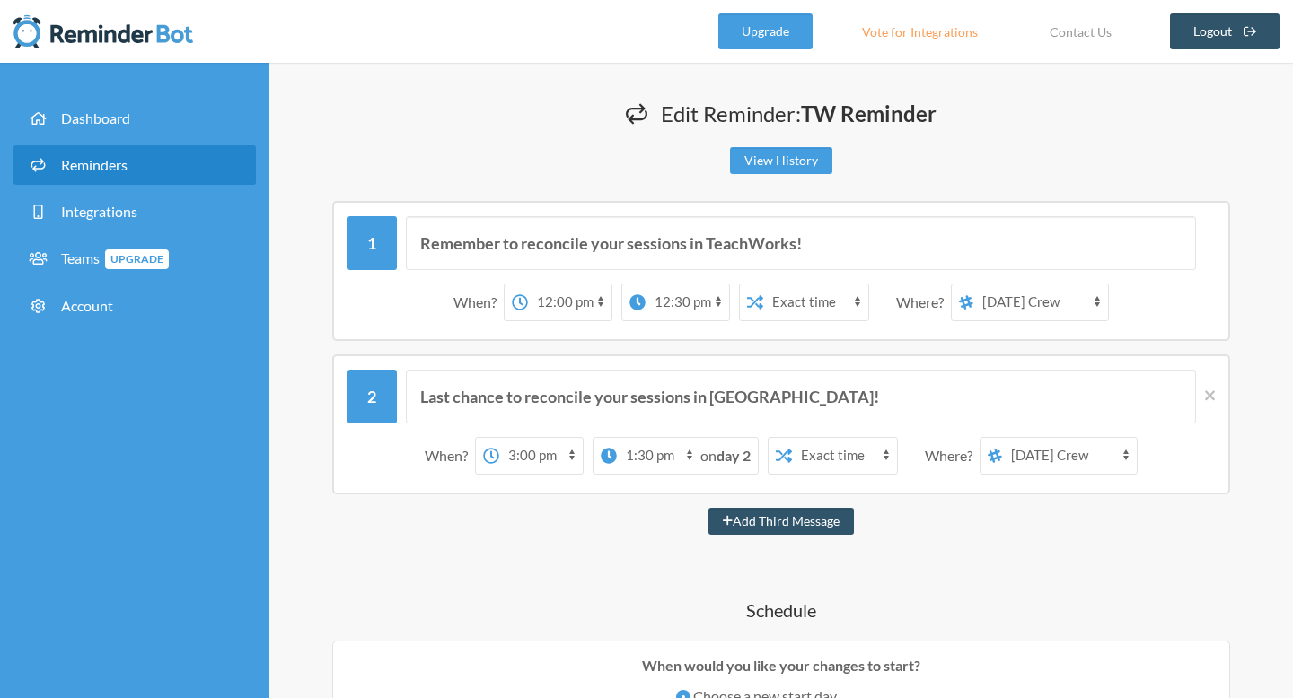
click at [689, 457] on select "12:00 am 12:15 am 12:30 am 12:45 am 1:00 am 1:15 am 1:30 am 1:45 am 2:00 am 2:1…" at bounding box center [658, 456] width 83 height 36
select select "08:00:00"
click at [619, 438] on select "12:00 am 12:15 am 12:30 am 12:45 am 1:00 am 1:15 am 1:30 am 1:45 am 2:00 am 2:1…" at bounding box center [658, 456] width 83 height 36
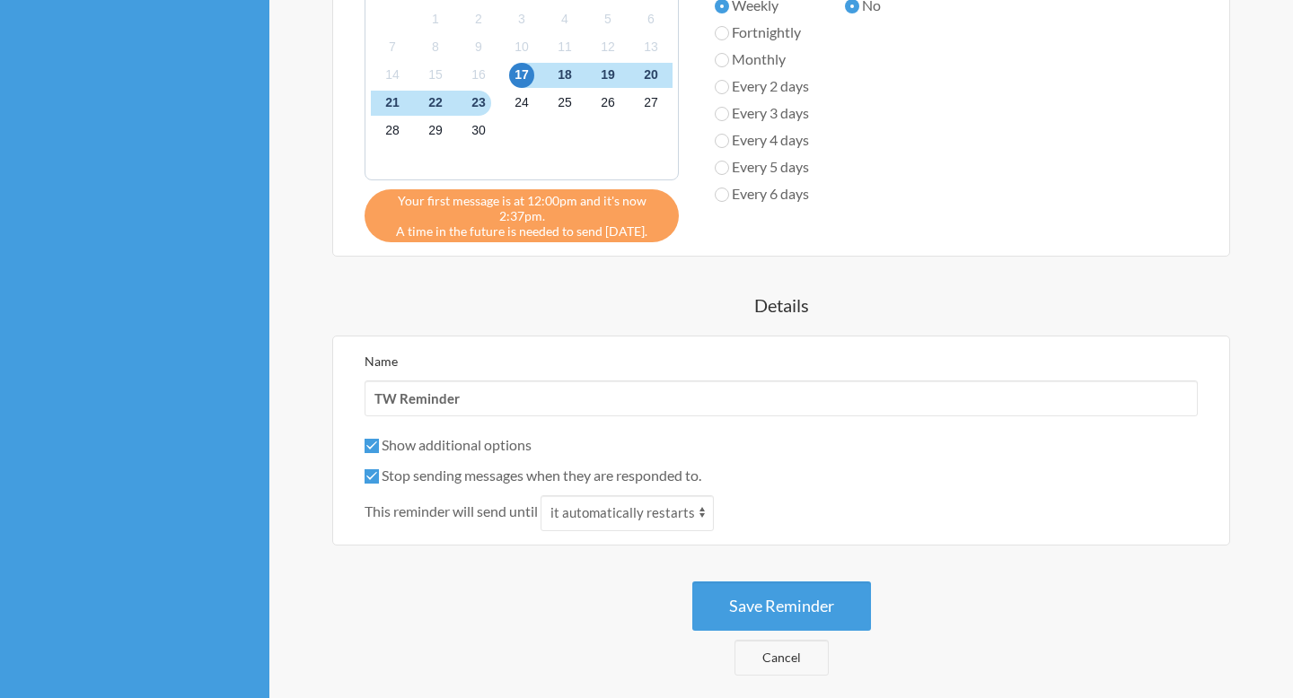
scroll to position [887, 0]
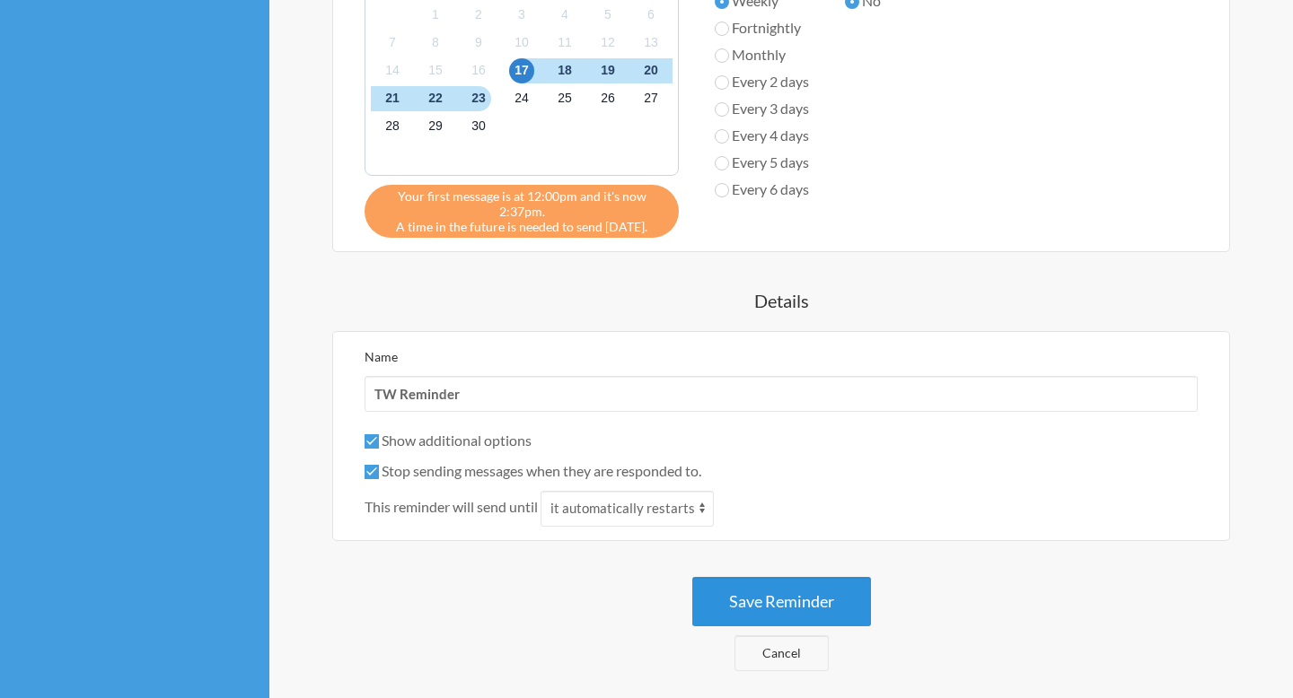
click at [824, 607] on button "Save Reminder" at bounding box center [781, 601] width 179 height 49
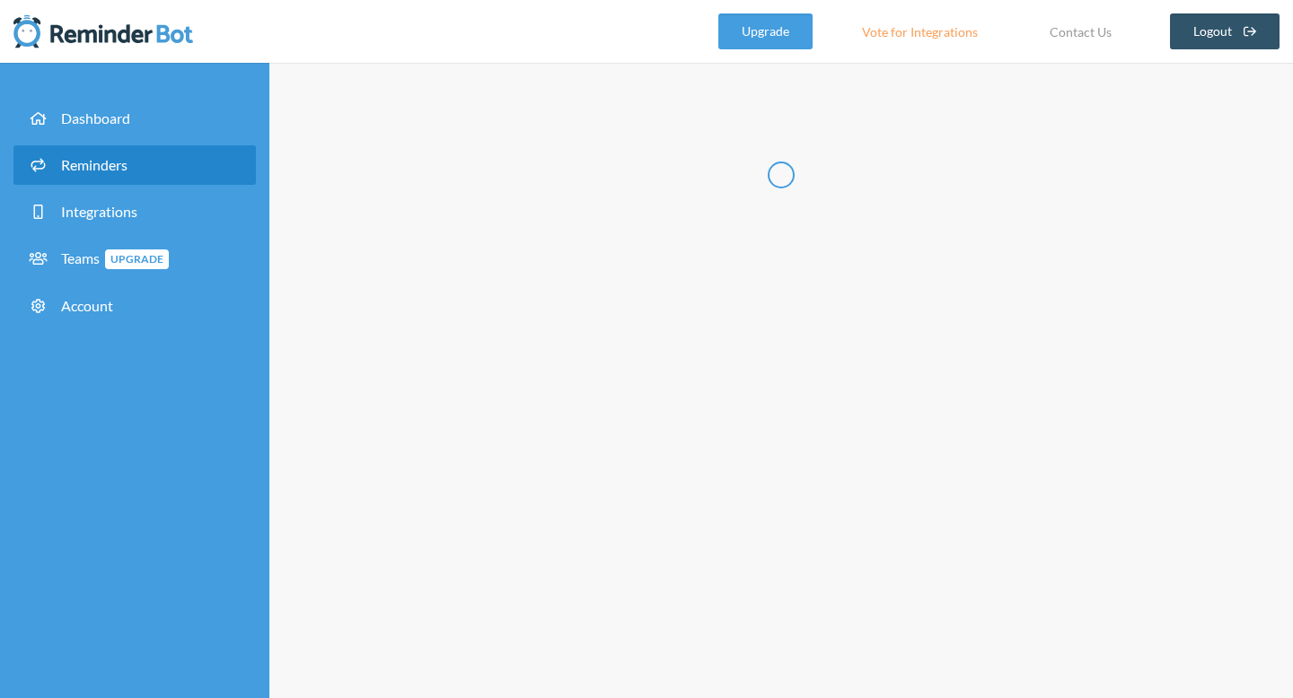
scroll to position [0, 0]
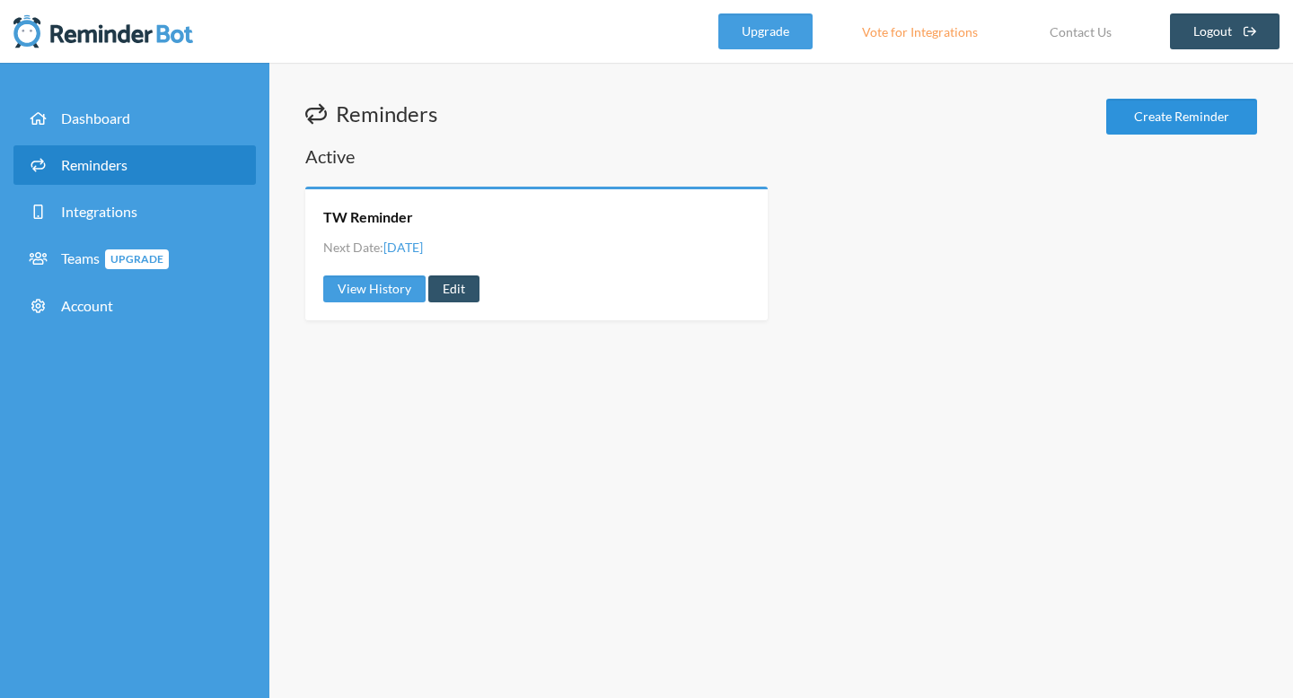
click at [1221, 122] on link "Create Reminder" at bounding box center [1181, 117] width 151 height 36
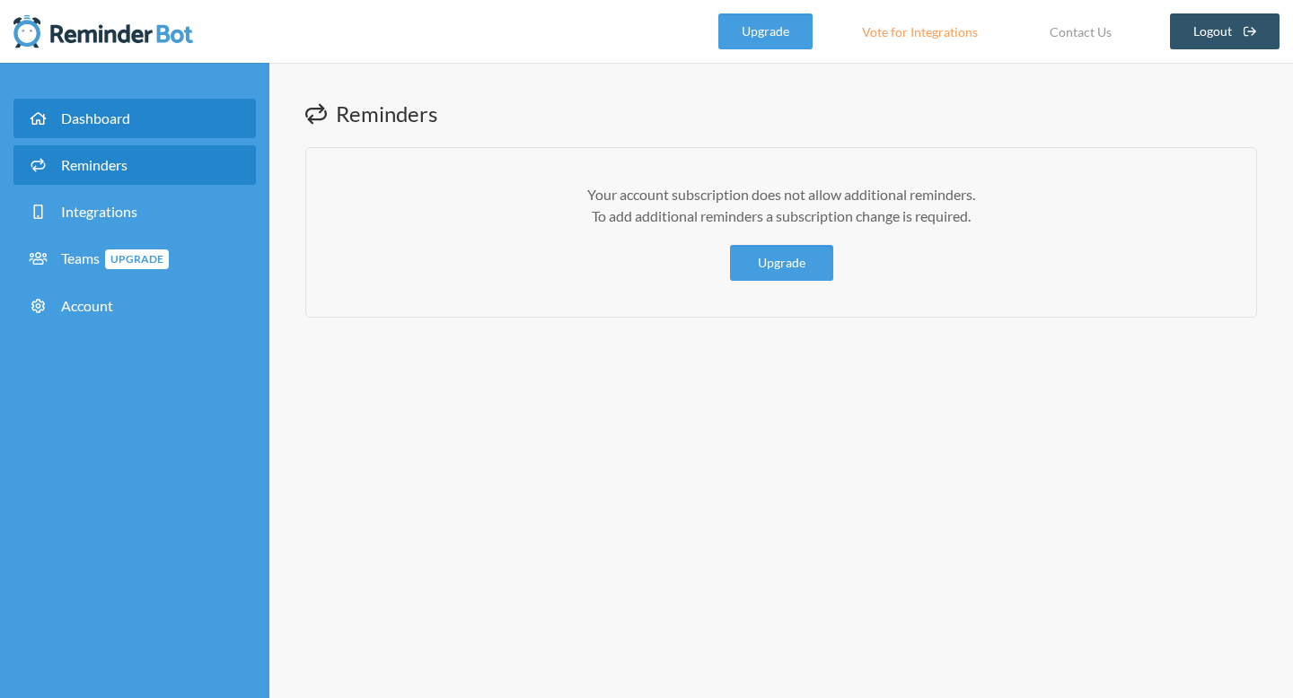
click at [187, 125] on link "Dashboard" at bounding box center [134, 119] width 242 height 40
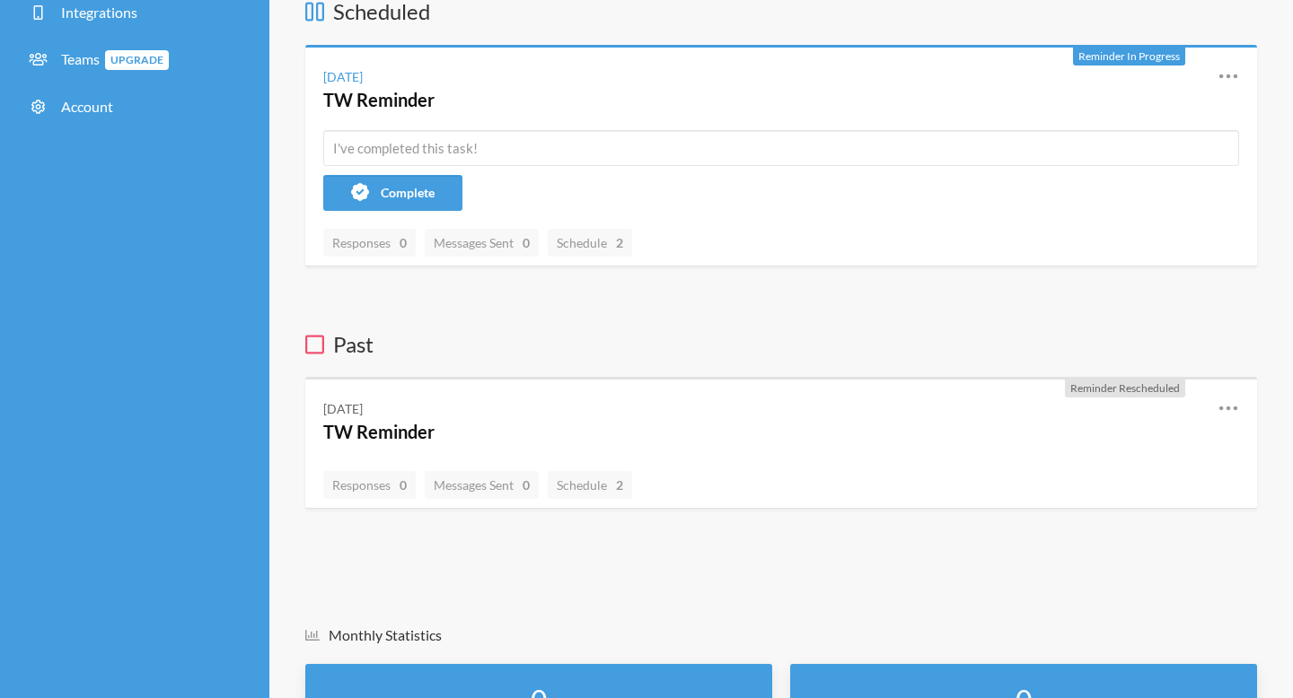
scroll to position [205, 0]
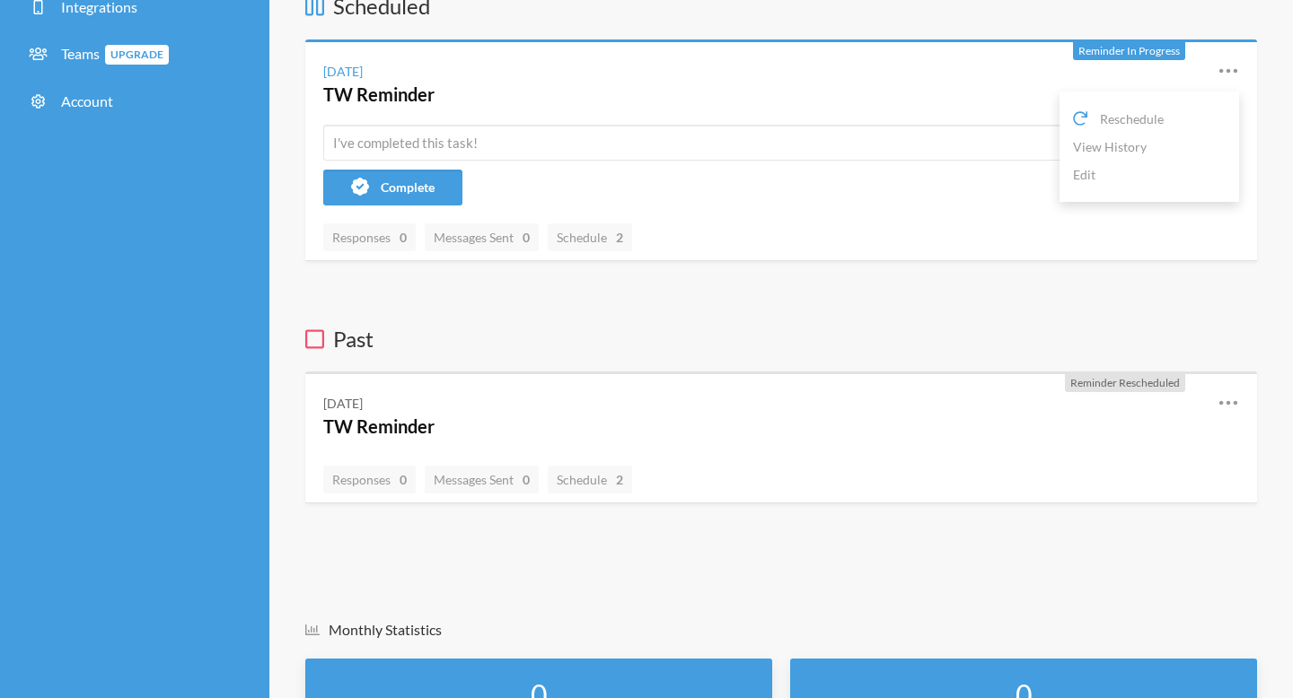
click at [1226, 69] on icon at bounding box center [1228, 70] width 18 height 4
click at [1223, 62] on icon at bounding box center [1228, 71] width 22 height 22
click at [1022, 278] on div "Scheduled Reminder In Progress Wednesday, September 17 TW Reminder Reschedule V…" at bounding box center [781, 247] width 952 height 513
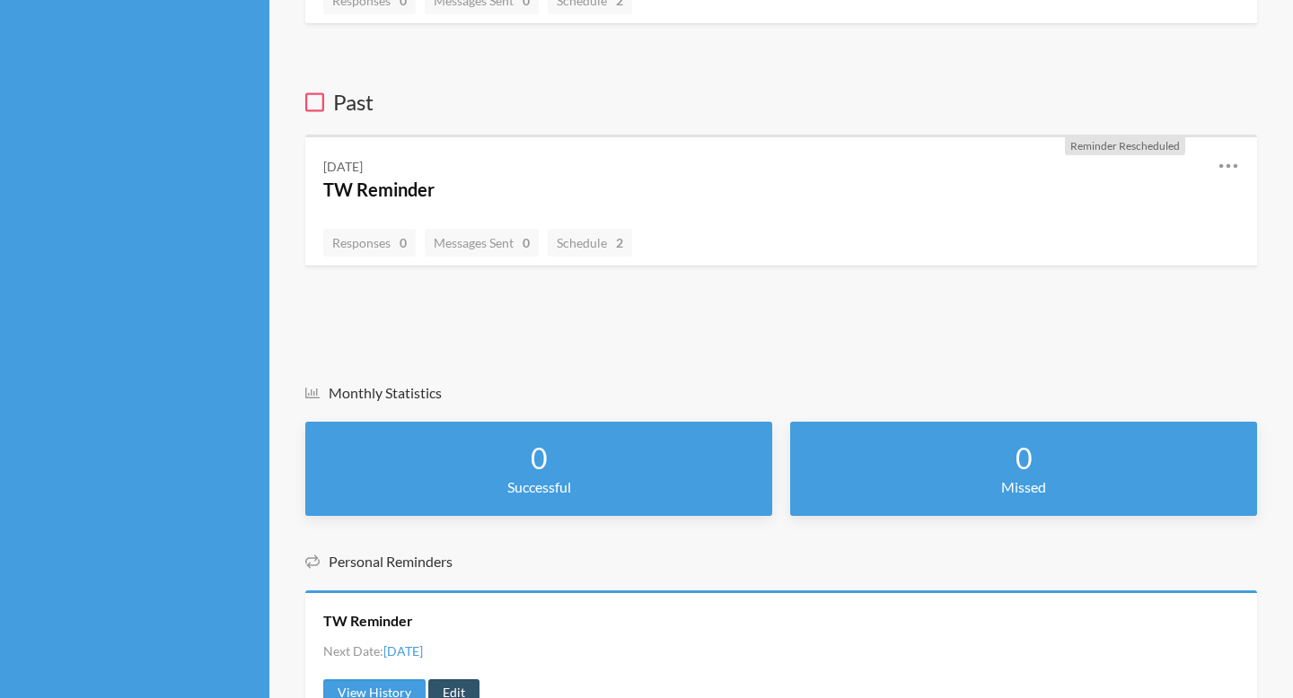
scroll to position [522, 0]
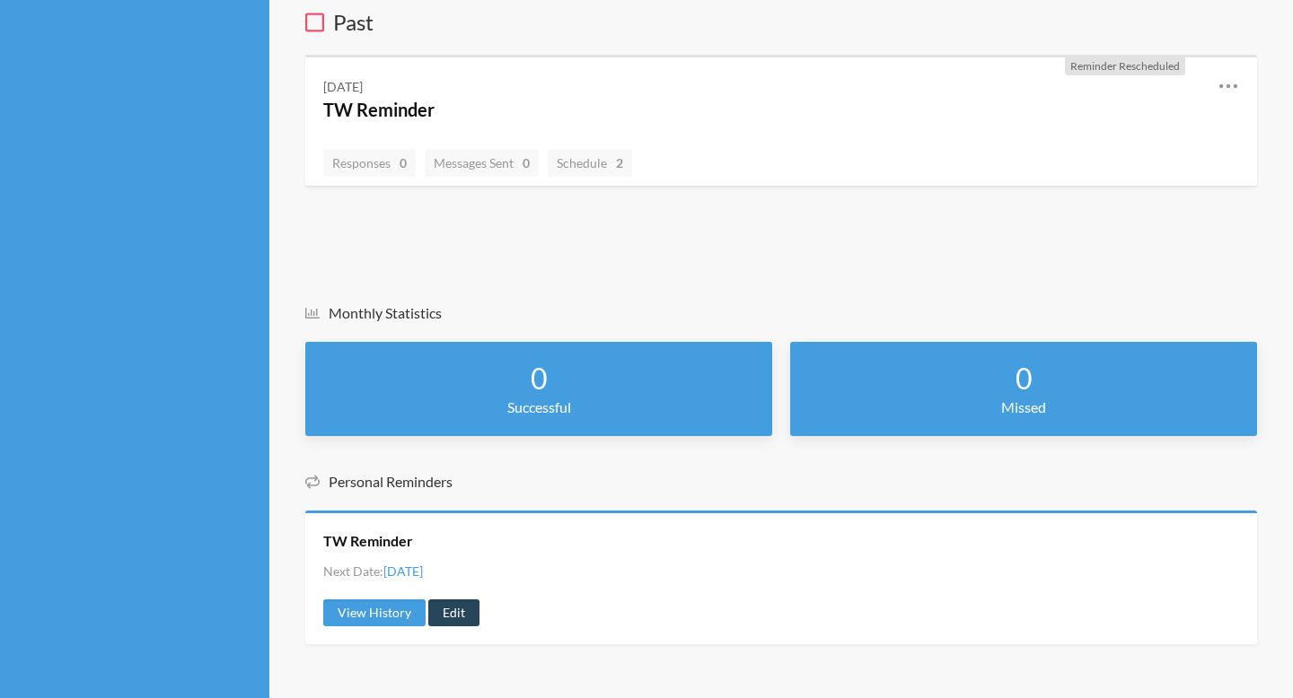
click at [472, 611] on link "Edit" at bounding box center [453, 613] width 51 height 27
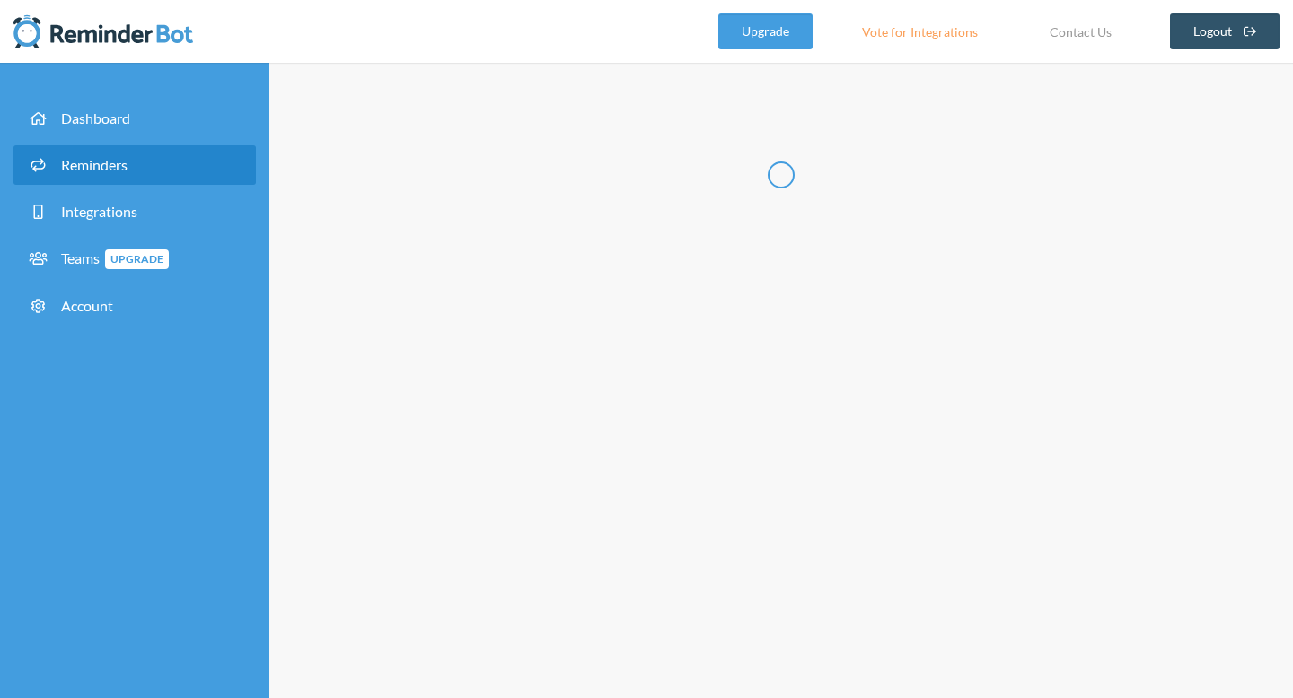
radio input "false"
radio input "true"
radio input "false"
radio input "true"
type input "TW Reminder"
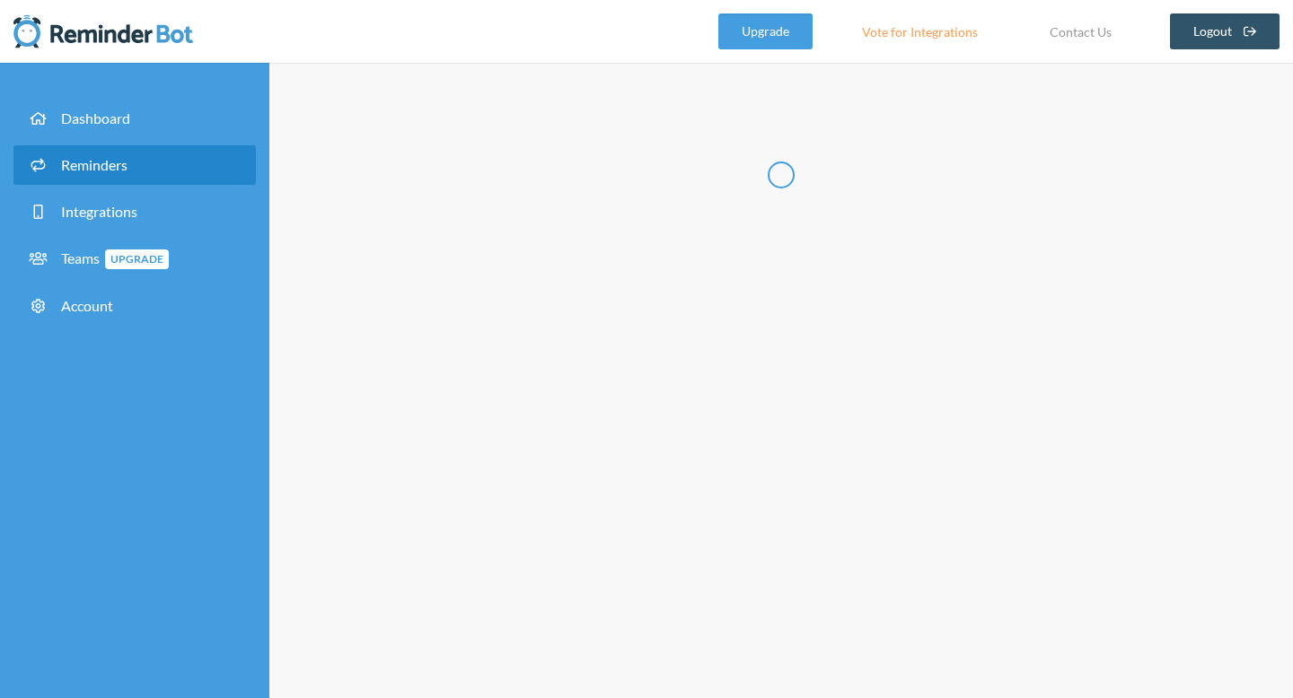
checkbox input "true"
select select "12:00:00"
select select "12:30:00"
select select "15:00:00"
select select "08:00:00"
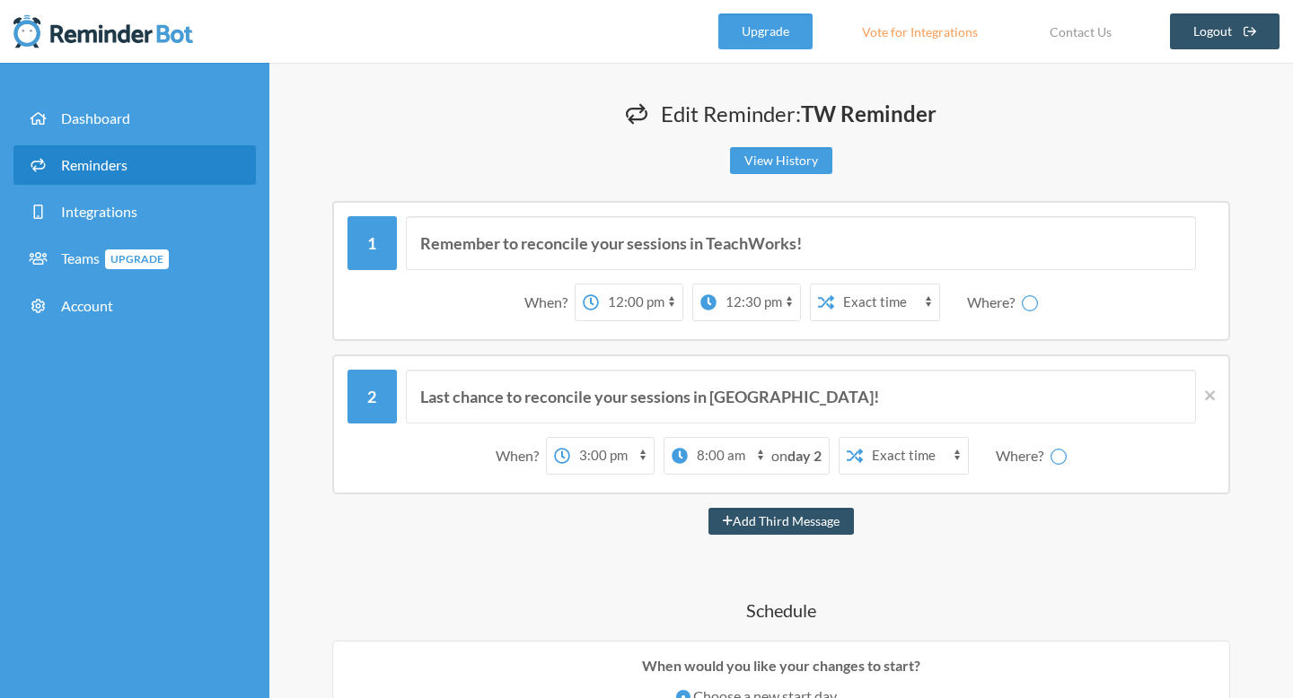
select select "spaces/AAQAto3GsAE"
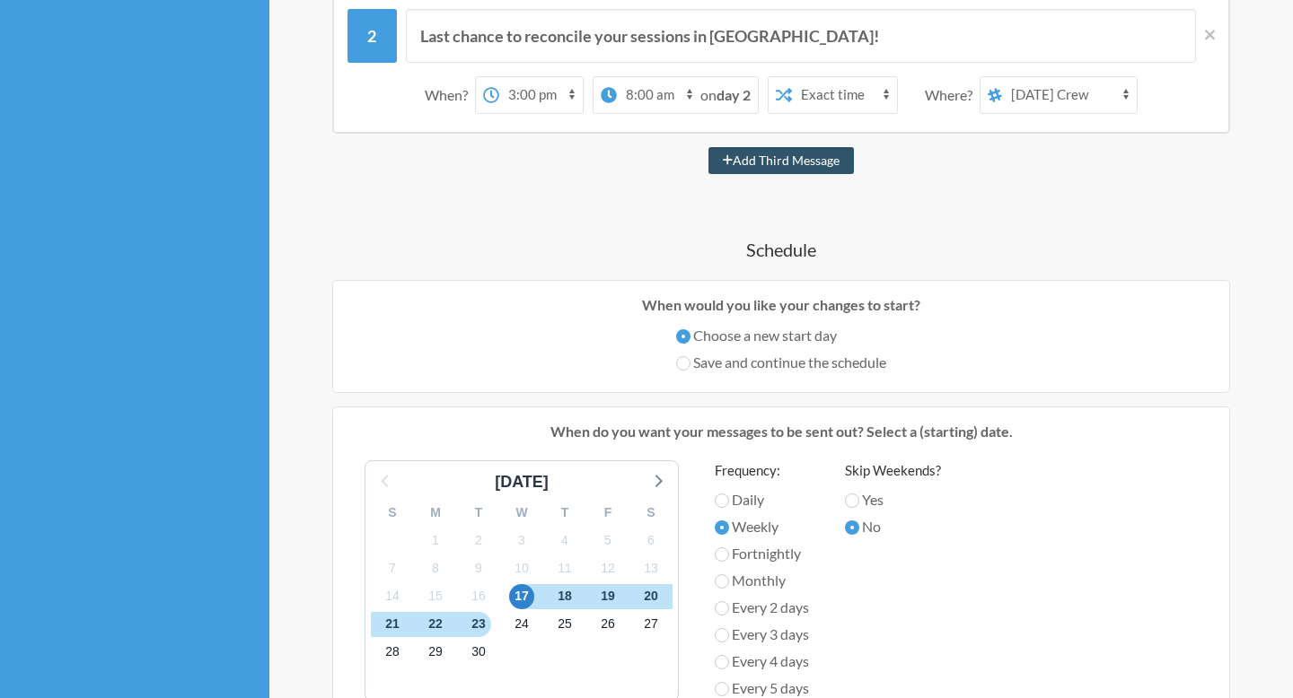
scroll to position [362, 0]
click at [651, 596] on span "20" at bounding box center [650, 596] width 25 height 25
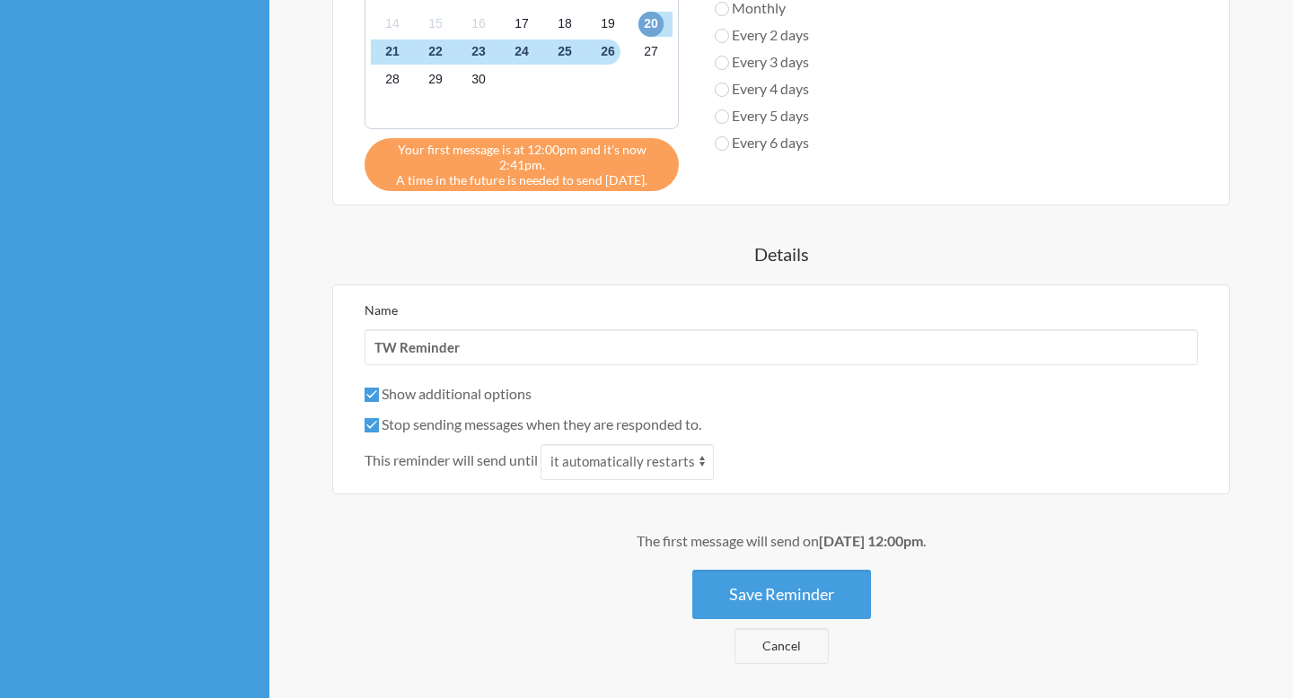
scroll to position [1009, 0]
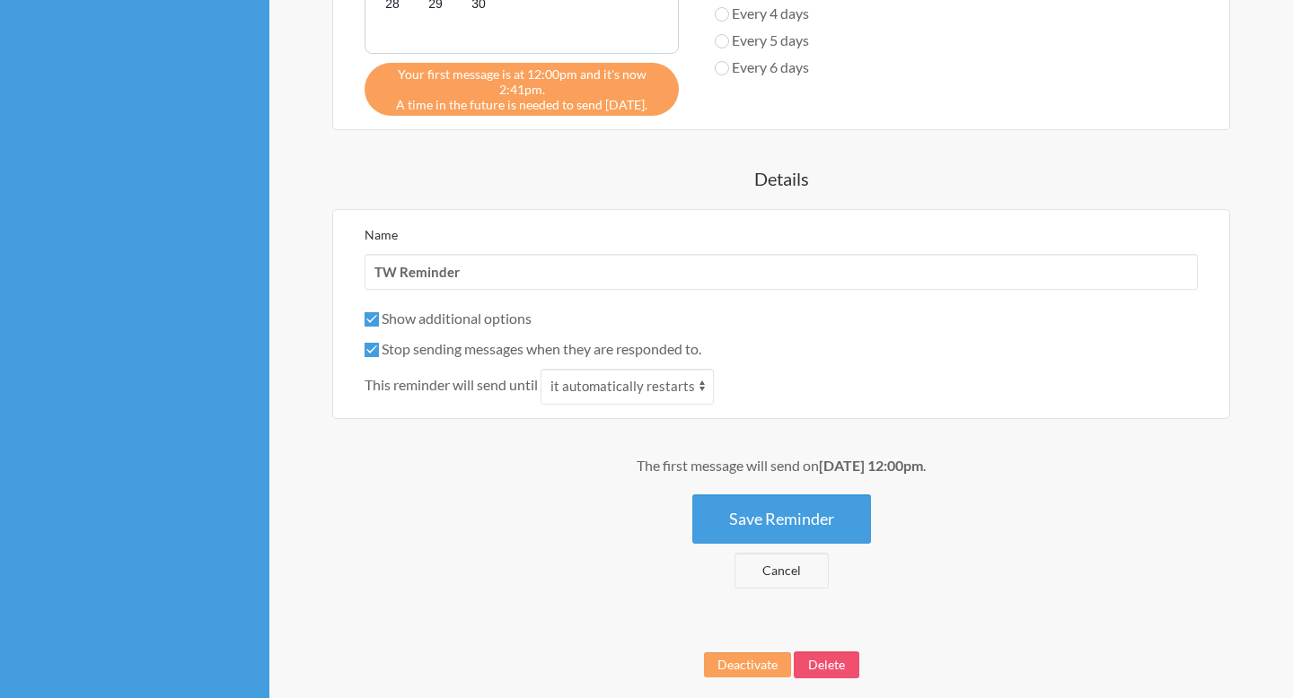
click at [813, 530] on button "Save Reminder" at bounding box center [781, 519] width 179 height 49
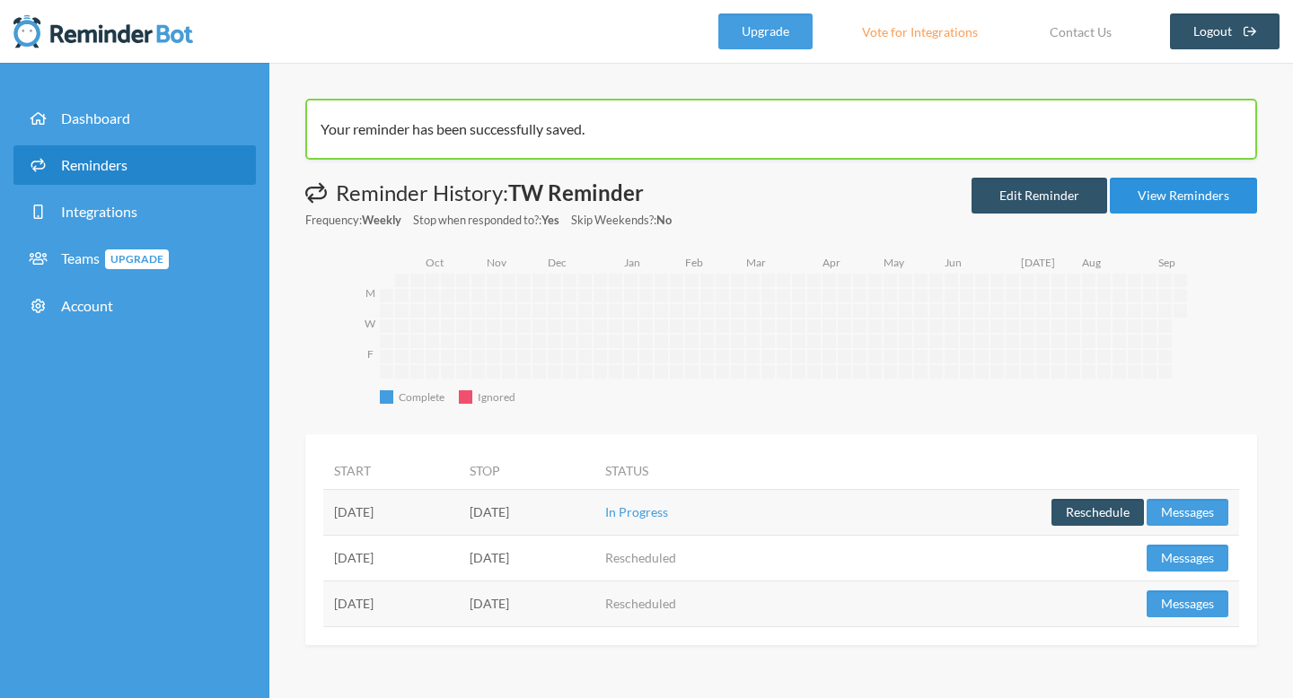
click at [1201, 190] on link "View Reminders" at bounding box center [1183, 196] width 147 height 36
